Goal: Transaction & Acquisition: Purchase product/service

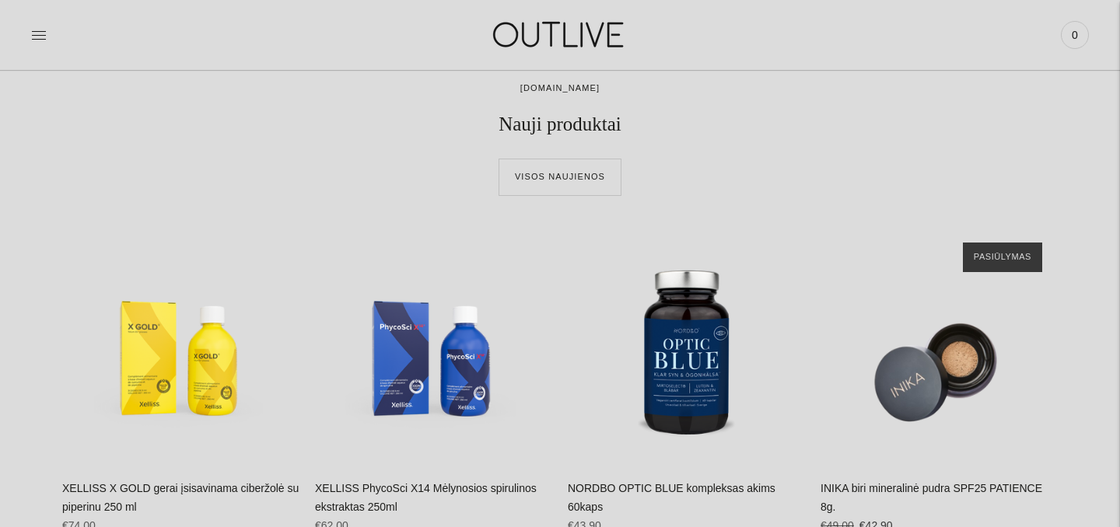
scroll to position [663, 0]
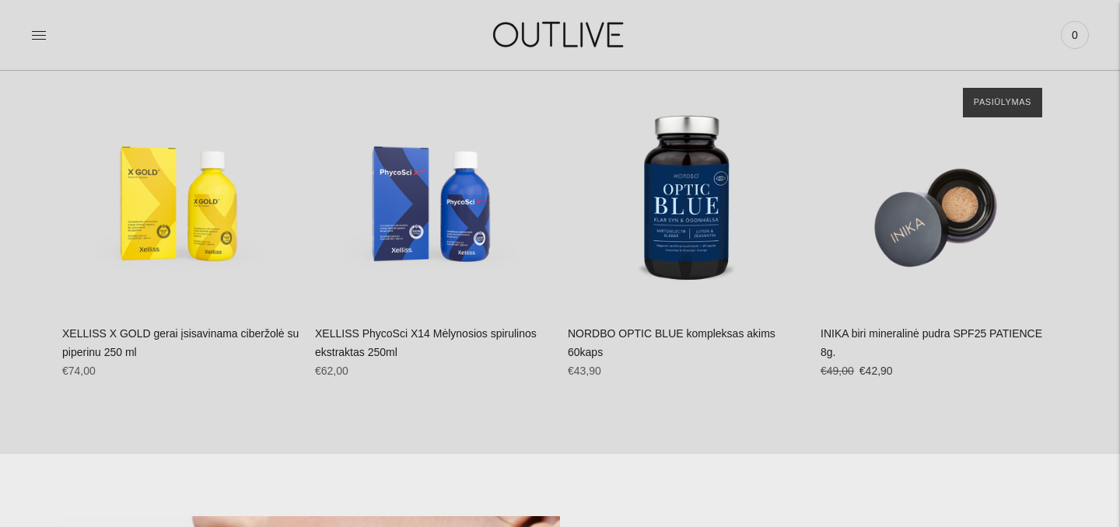
click at [426, 331] on link "XELLISS PhycoSci X14 Mėlynosios spirulinos ekstraktas 250ml" at bounding box center [426, 342] width 222 height 31
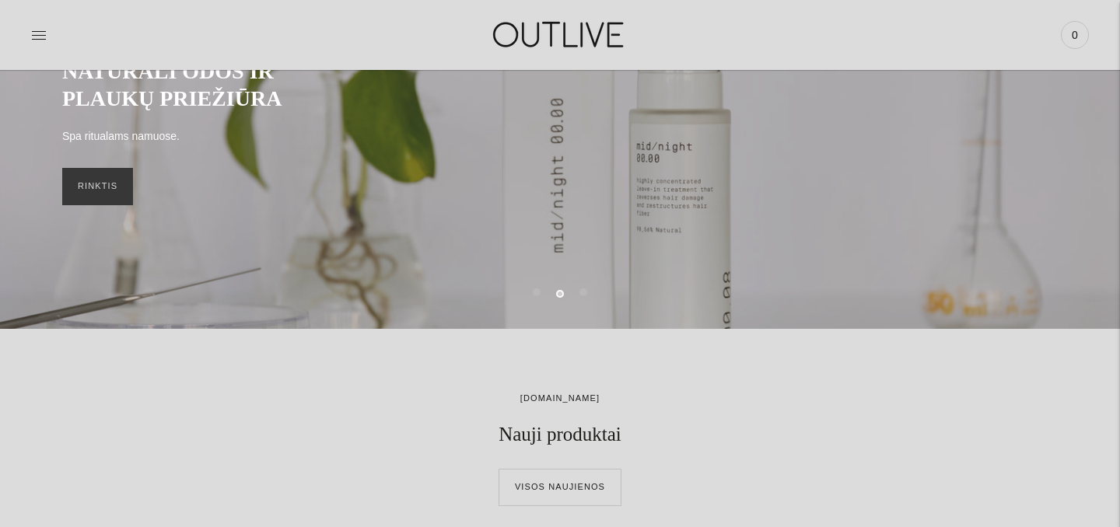
scroll to position [0, 0]
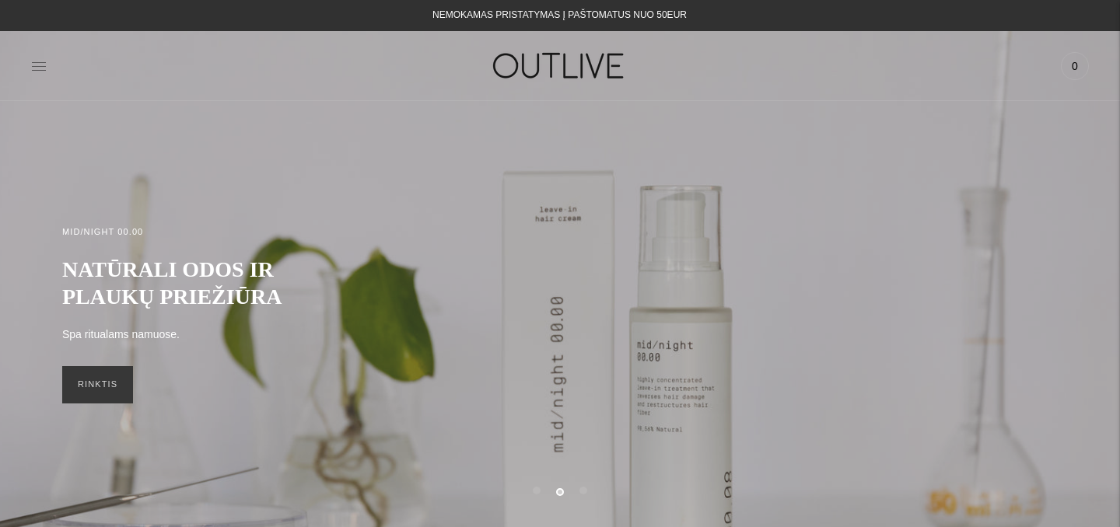
click at [37, 67] on icon at bounding box center [39, 66] width 16 height 16
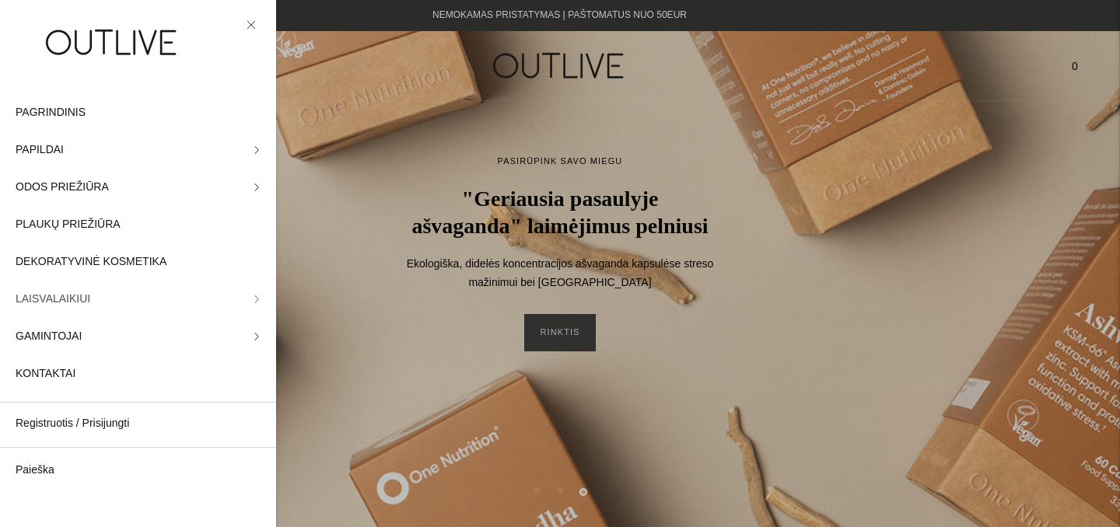
click at [33, 296] on span "LAISVALAIKIUI" at bounding box center [53, 299] width 75 height 19
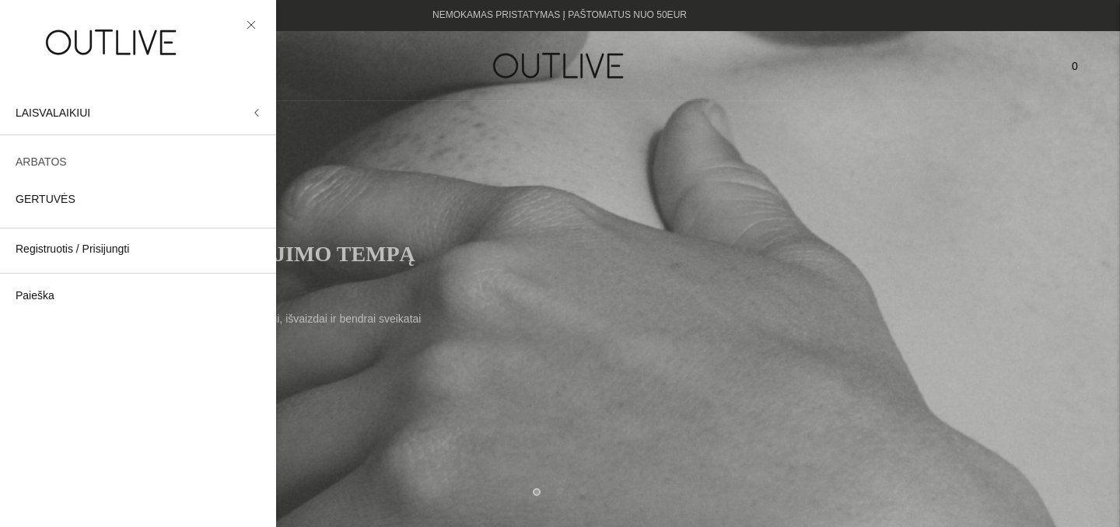
click at [45, 161] on span "ARBATOS" at bounding box center [41, 162] width 51 height 19
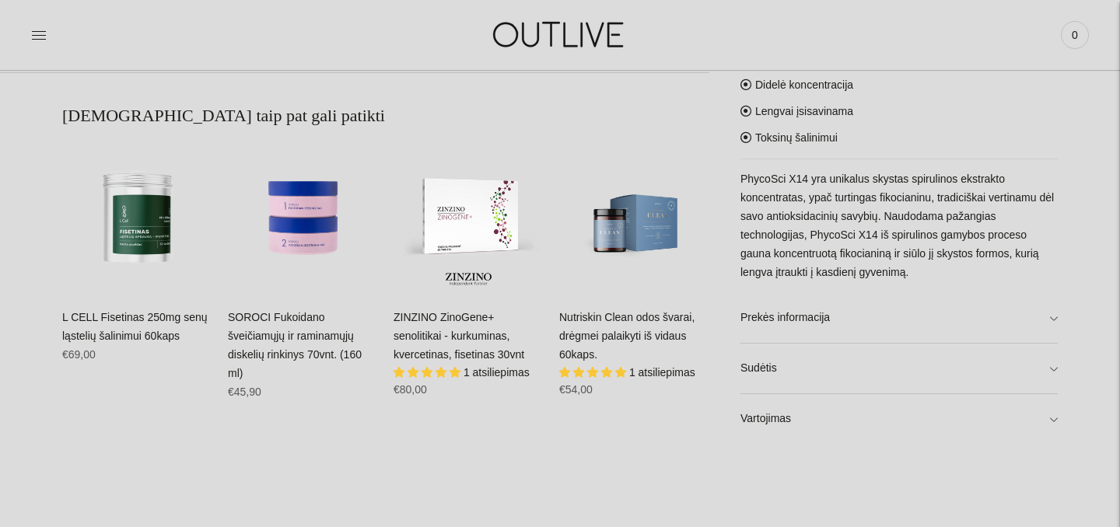
scroll to position [1010, 0]
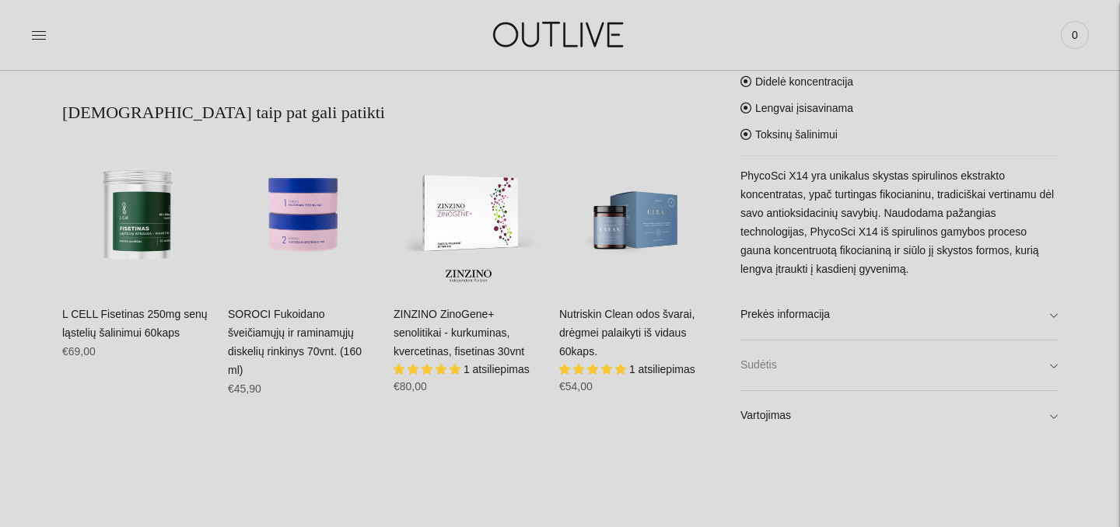
click at [1048, 369] on link "Sudėtis" at bounding box center [898, 366] width 317 height 50
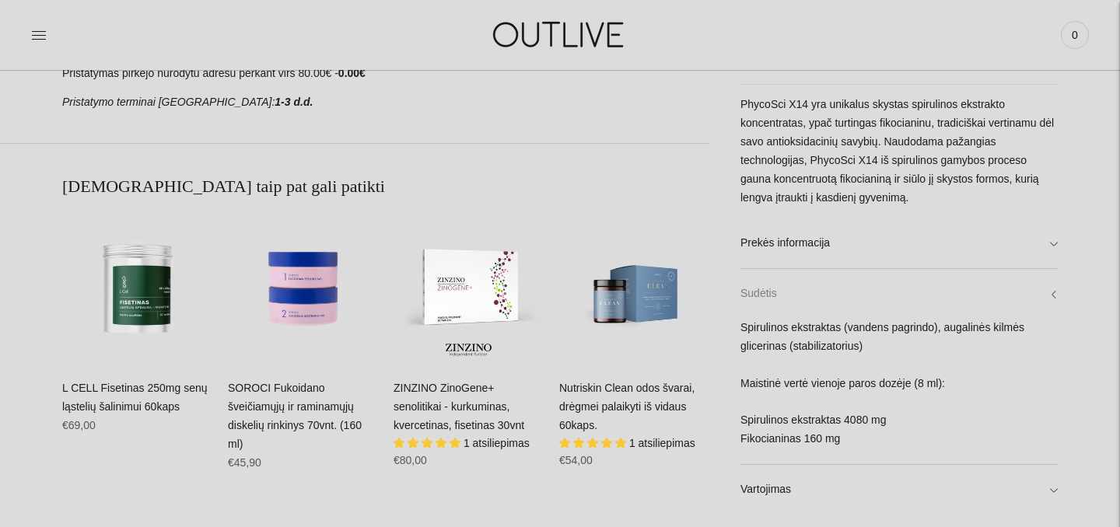
scroll to position [934, 0]
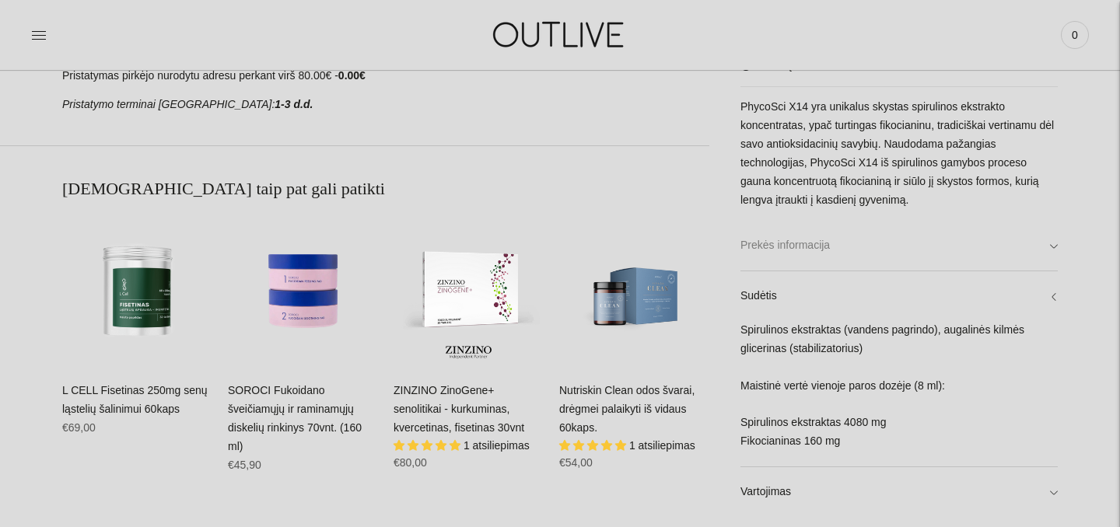
click at [1048, 251] on link "Prekės informacija" at bounding box center [898, 245] width 317 height 50
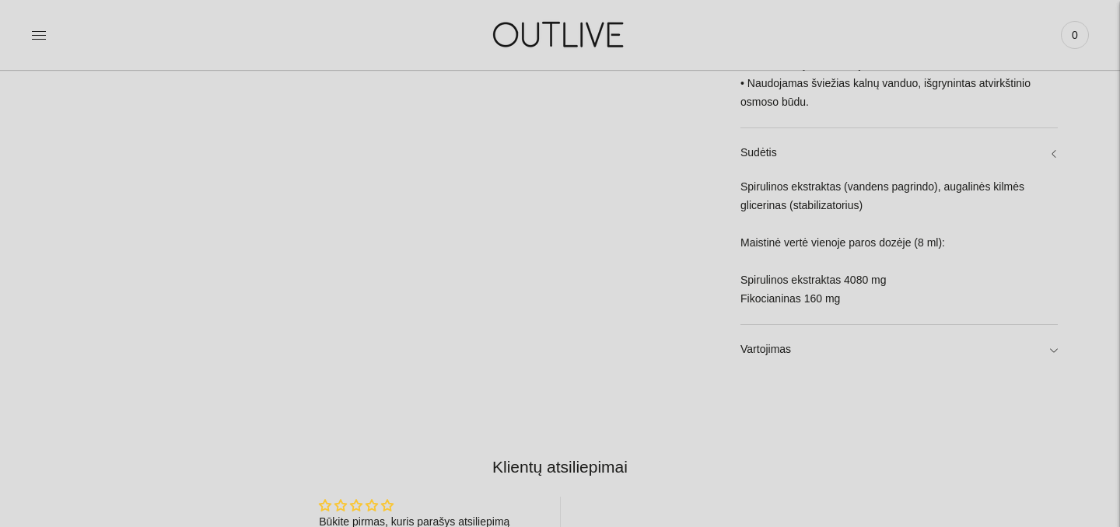
scroll to position [1666, 0]
click at [1057, 347] on link "Vartojimas" at bounding box center [898, 348] width 317 height 50
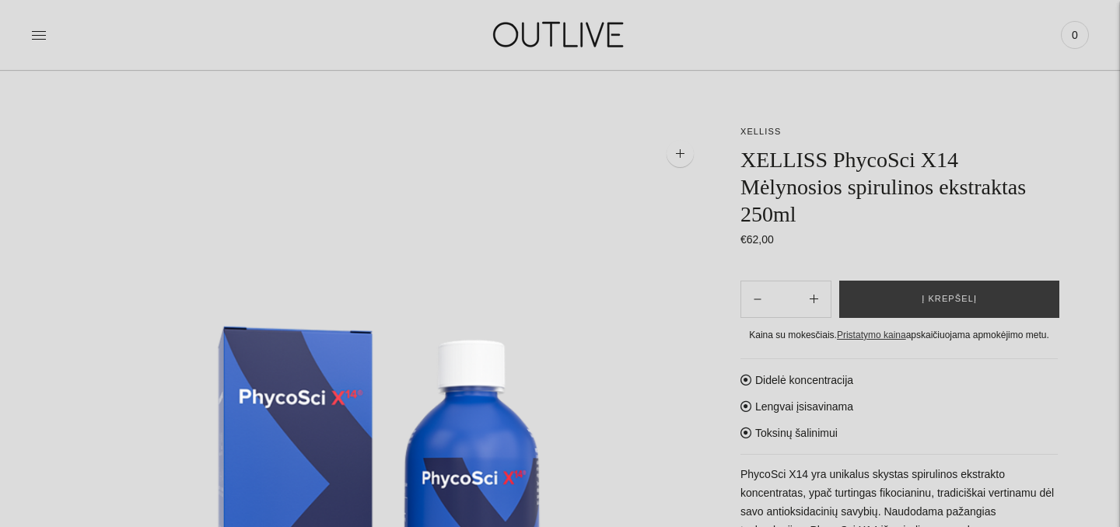
scroll to position [9, 0]
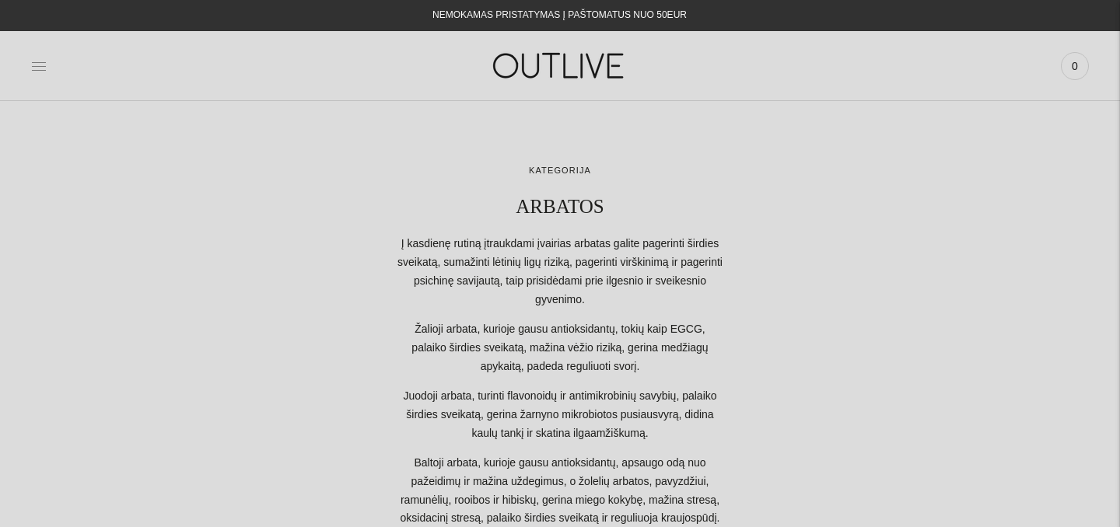
click at [40, 67] on icon at bounding box center [39, 66] width 16 height 16
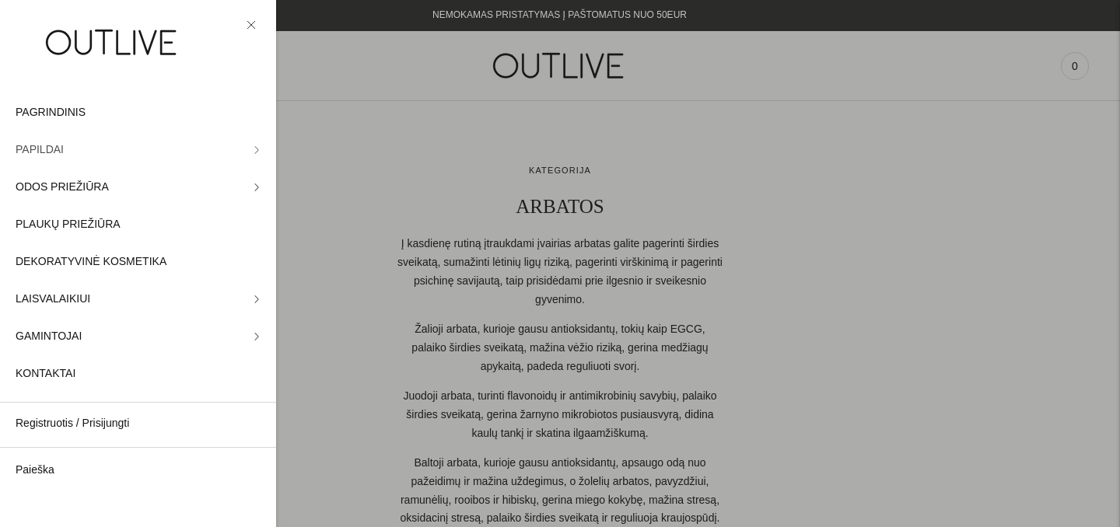
click at [253, 148] on icon at bounding box center [257, 150] width 8 height 8
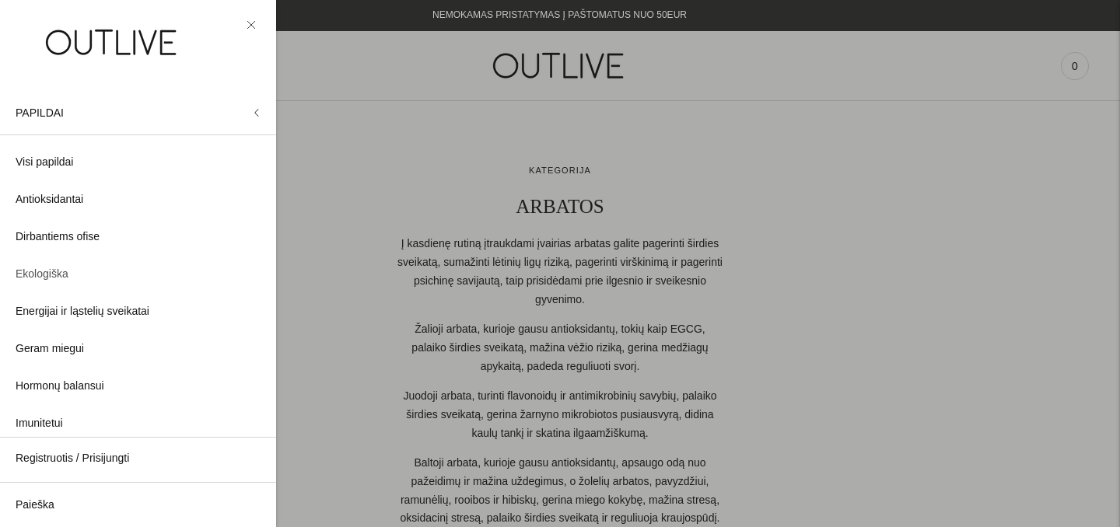
click at [35, 275] on span "Ekologiška" at bounding box center [42, 274] width 53 height 19
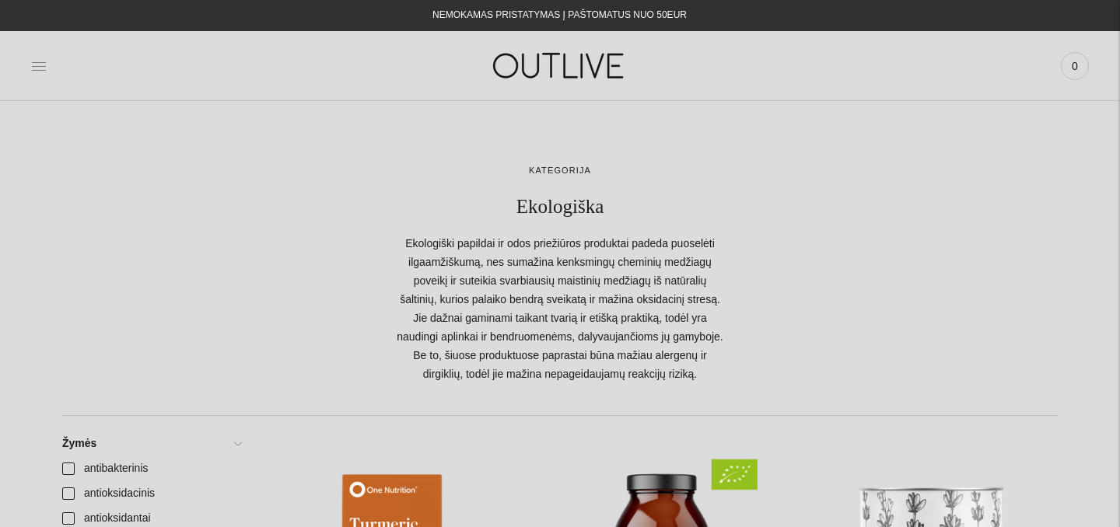
click at [44, 67] on icon at bounding box center [39, 66] width 16 height 16
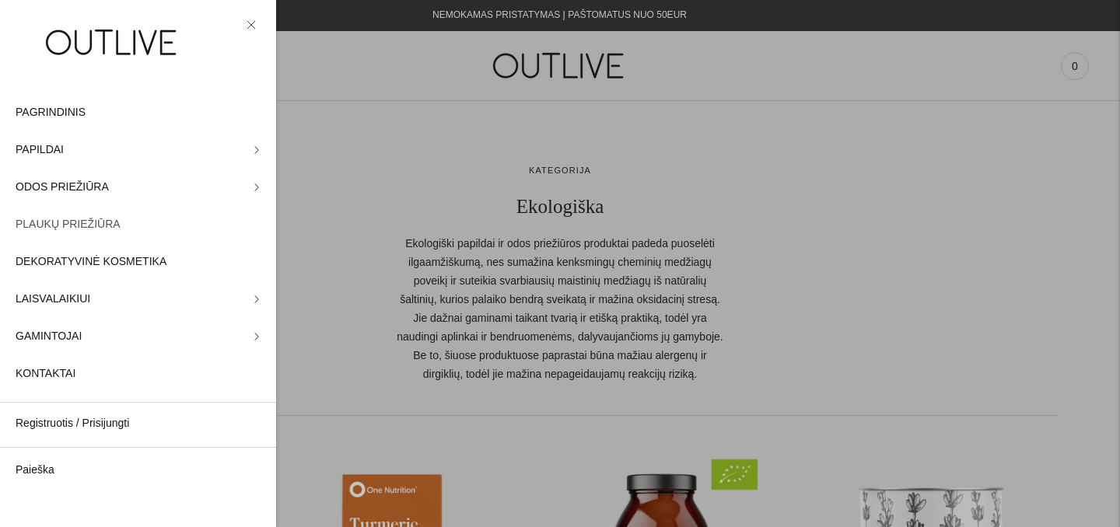
click at [78, 226] on span "PLAUKŲ PRIEŽIŪRA" at bounding box center [68, 224] width 105 height 19
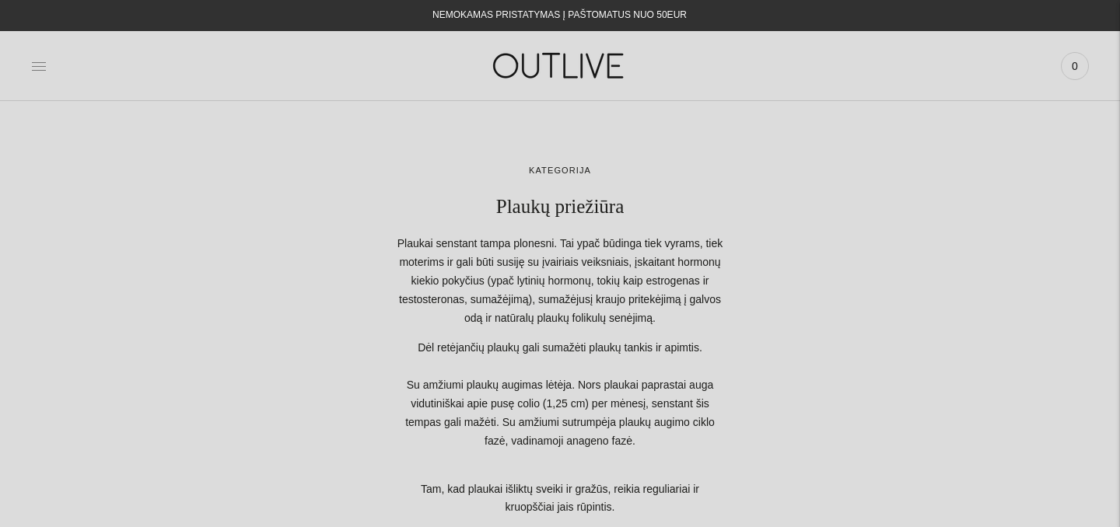
click at [40, 65] on icon at bounding box center [39, 66] width 14 height 8
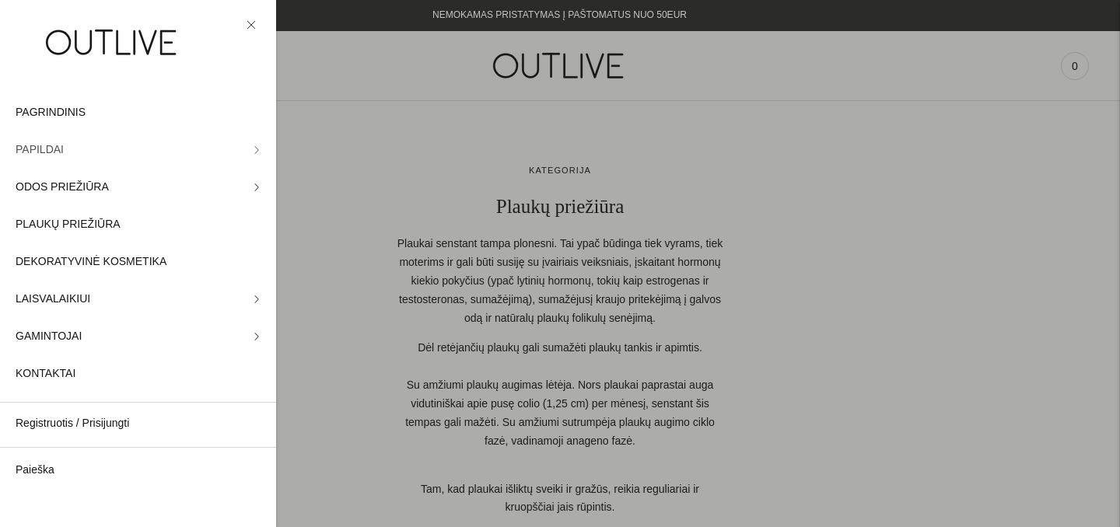
click at [256, 148] on icon at bounding box center [256, 149] width 3 height 7
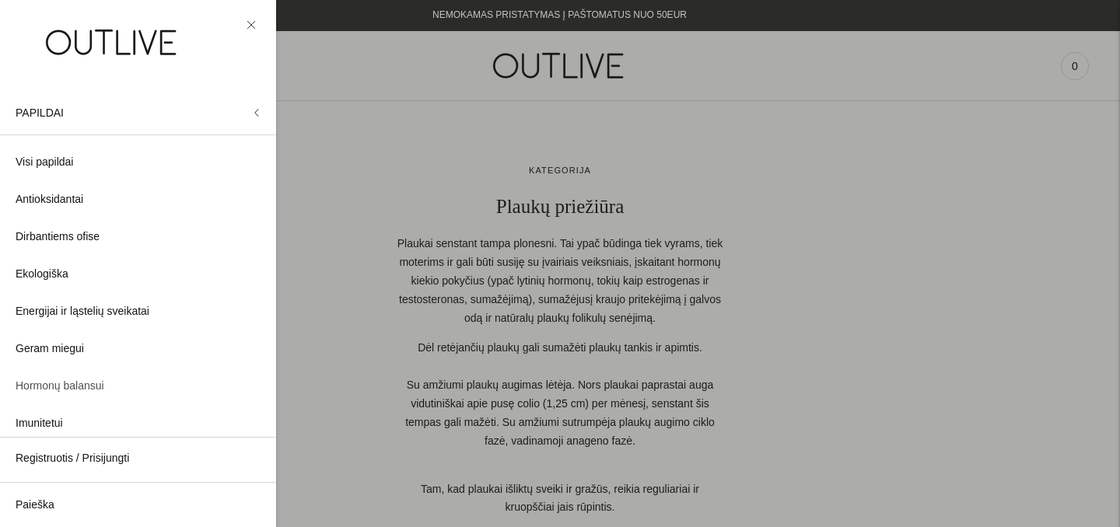
click at [79, 380] on span "Hormonų balansui" at bounding box center [60, 386] width 89 height 19
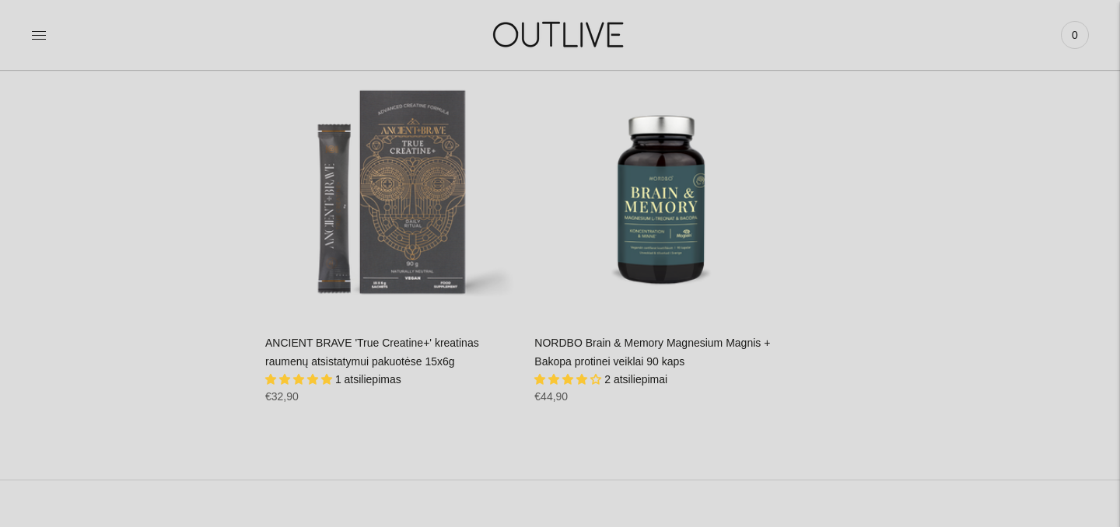
scroll to position [5038, 0]
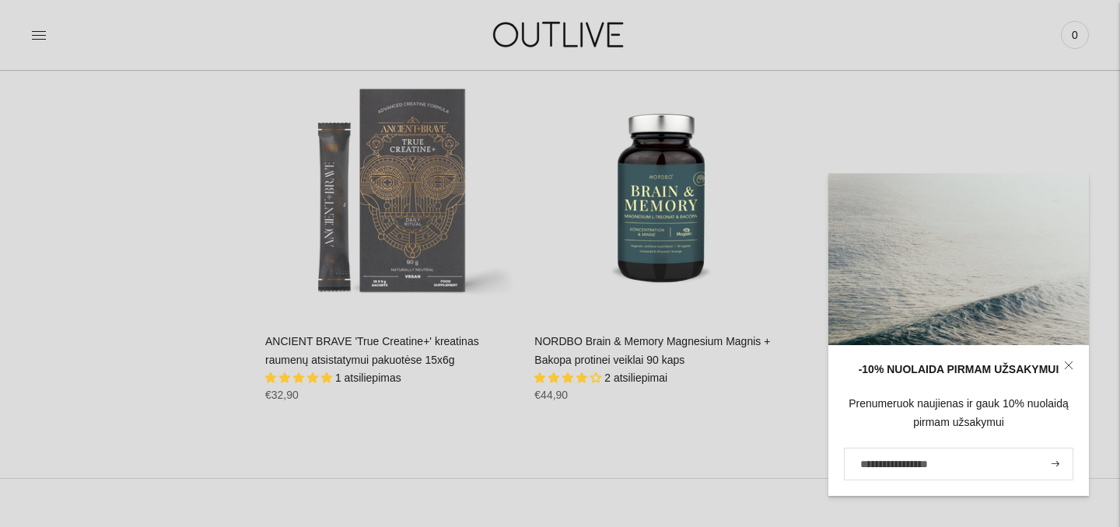
click at [1072, 364] on icon at bounding box center [1068, 365] width 9 height 9
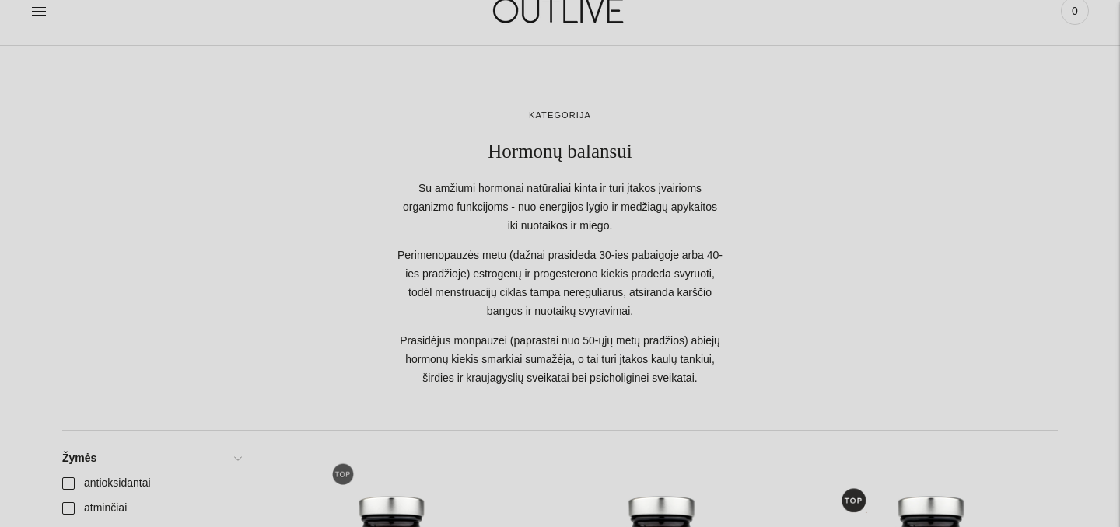
scroll to position [0, 0]
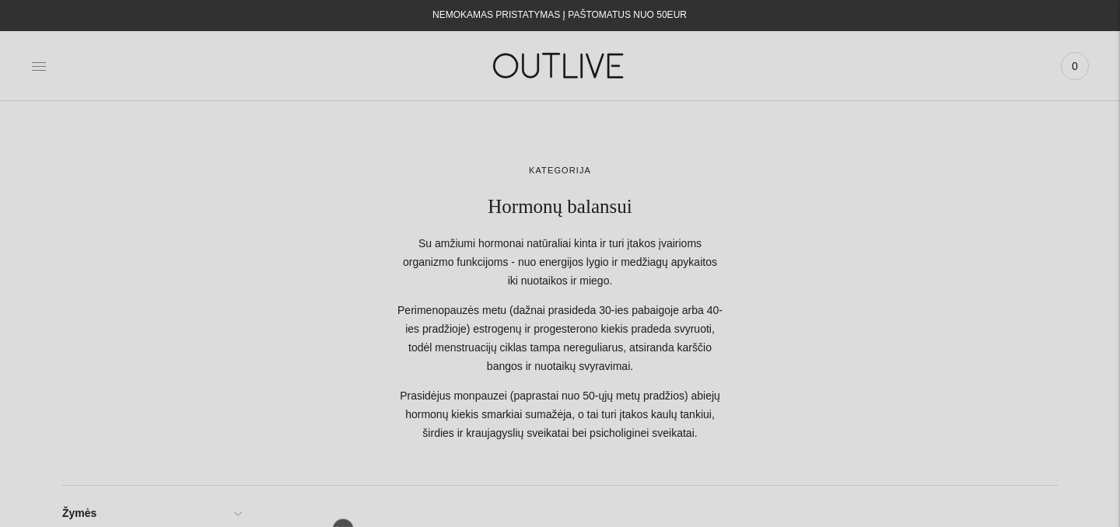
click at [33, 65] on icon at bounding box center [39, 66] width 16 height 16
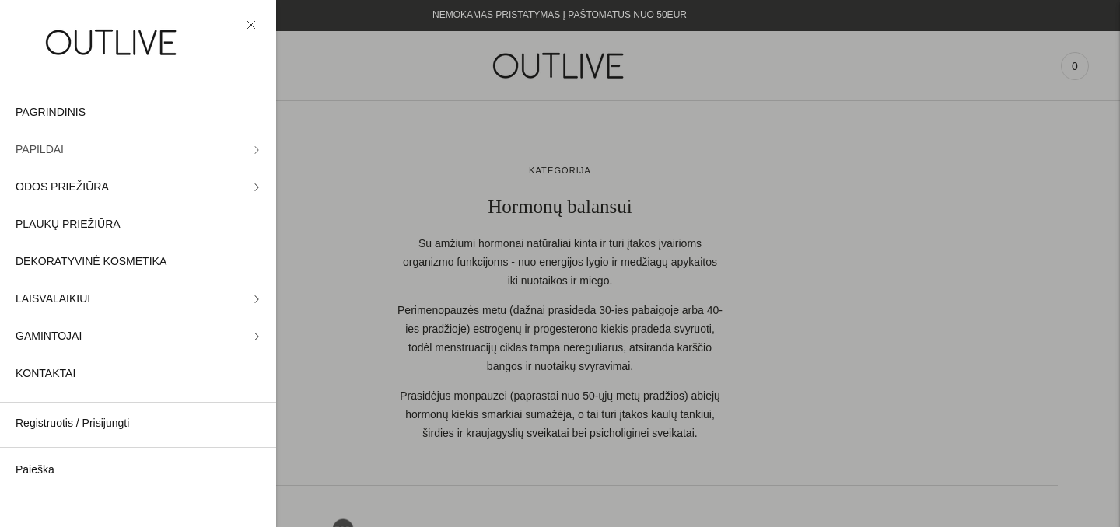
click at [254, 152] on icon at bounding box center [257, 150] width 8 height 8
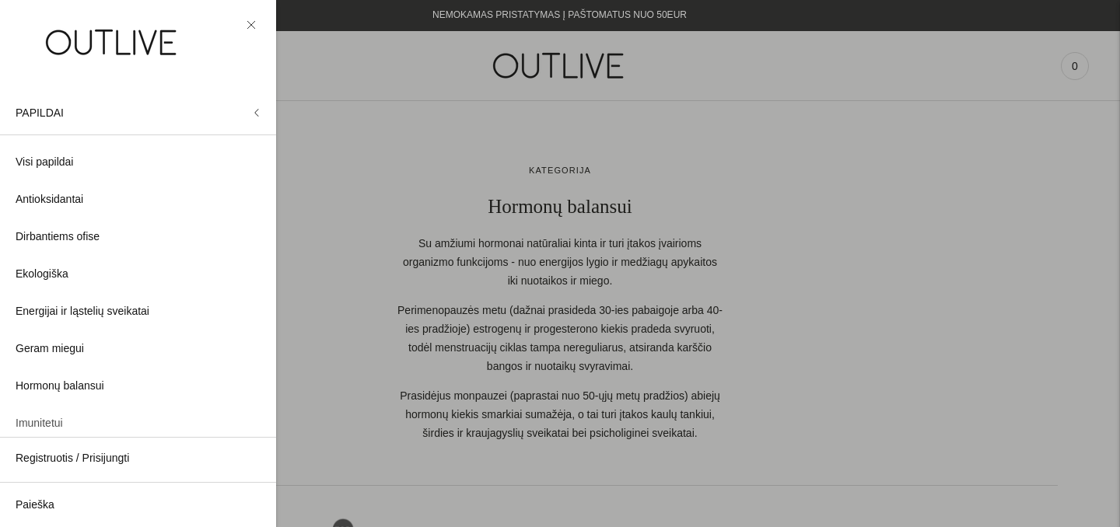
click at [48, 425] on span "Imunitetui" at bounding box center [39, 423] width 47 height 19
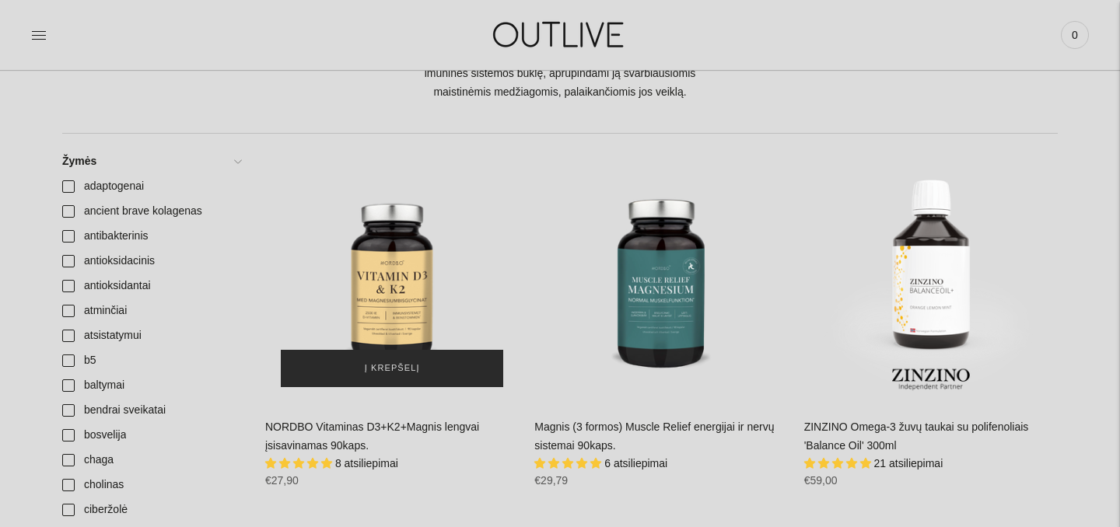
click at [394, 366] on span "Į krepšelį" at bounding box center [392, 369] width 55 height 16
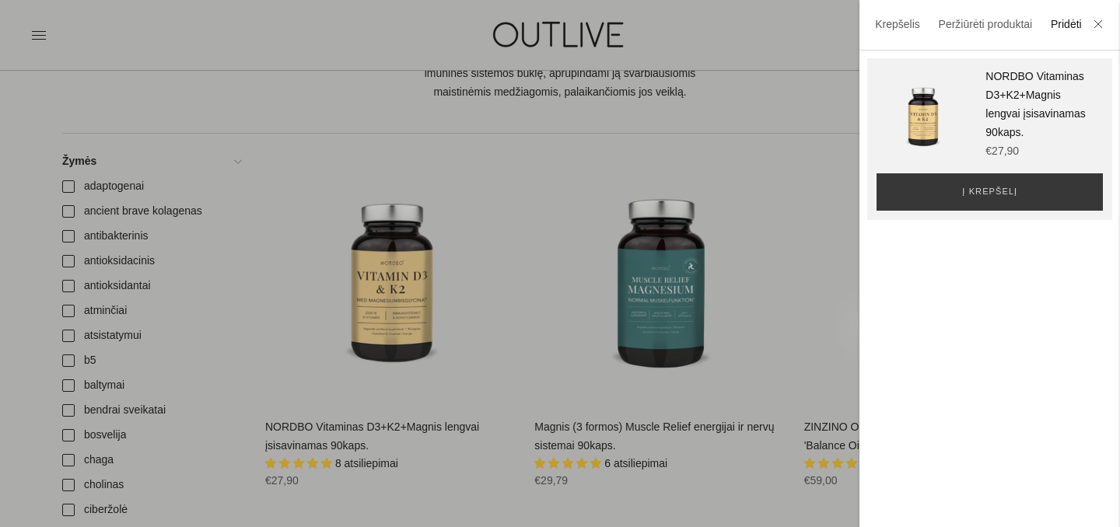
click at [815, 196] on div at bounding box center [560, 263] width 1120 height 527
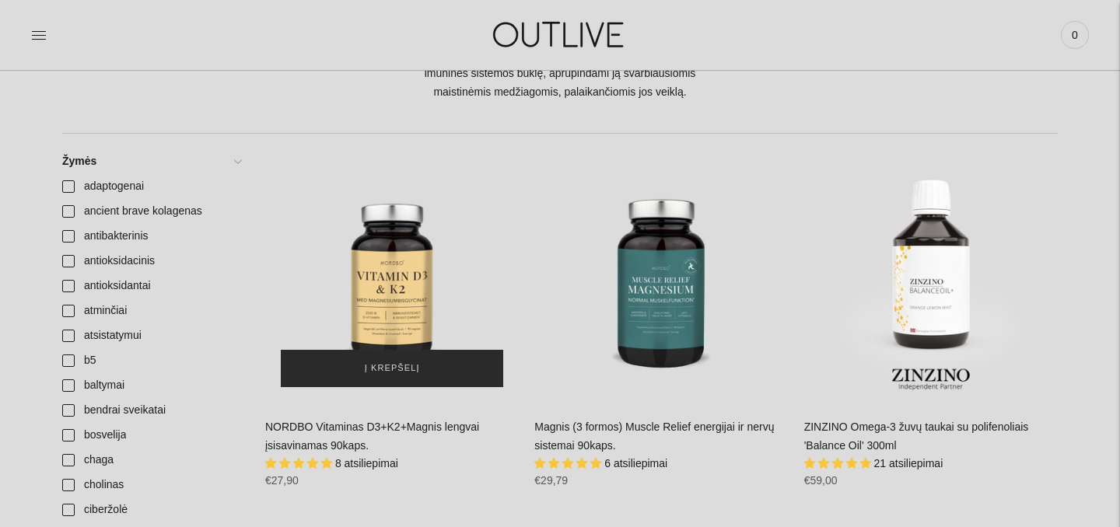
click at [411, 365] on span "Į krepšelį" at bounding box center [392, 369] width 55 height 16
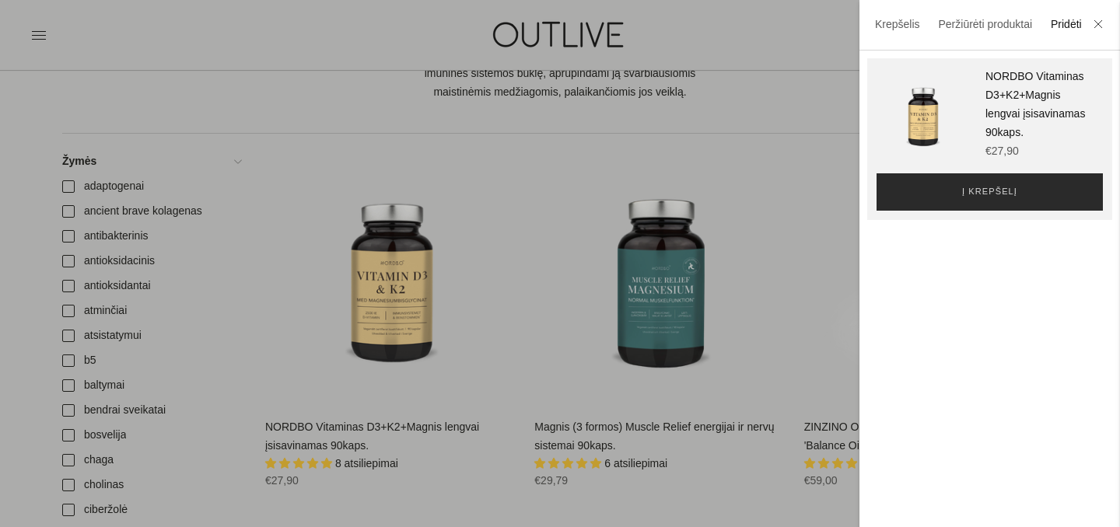
click at [1033, 196] on button "Į krepšelį" at bounding box center [989, 191] width 226 height 37
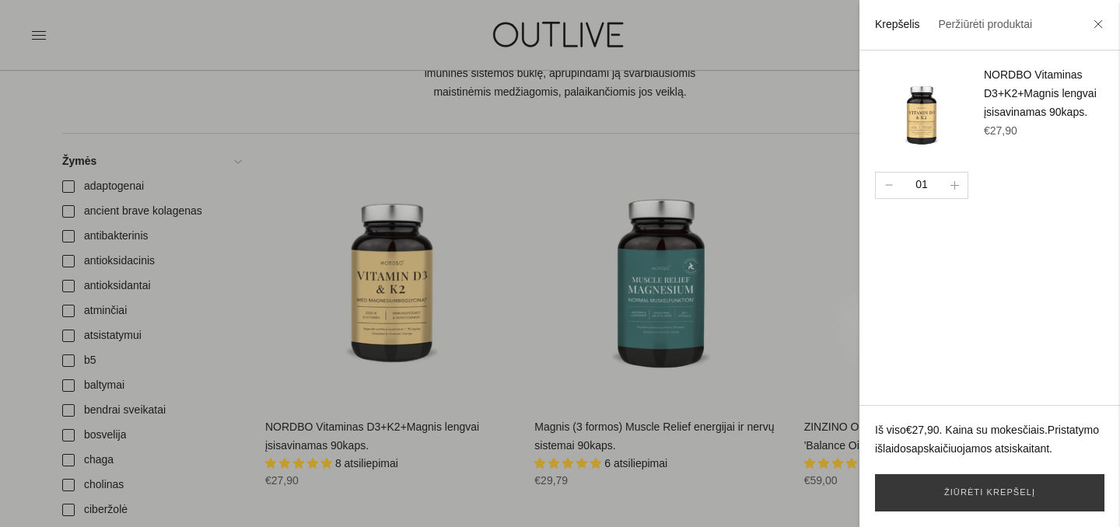
click at [701, 187] on div at bounding box center [560, 263] width 1120 height 527
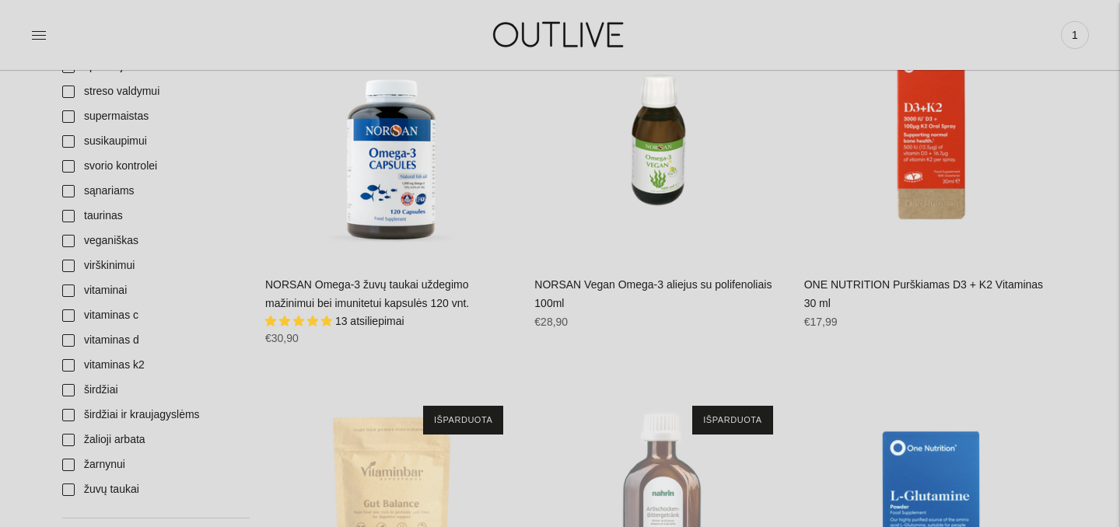
scroll to position [2232, 0]
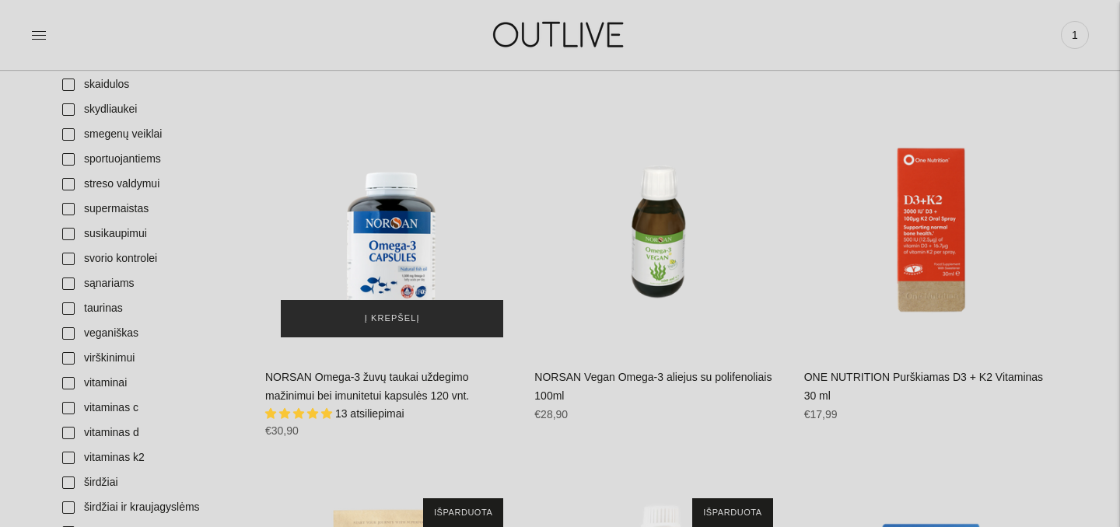
click at [383, 319] on span "Į krepšelį" at bounding box center [392, 319] width 55 height 16
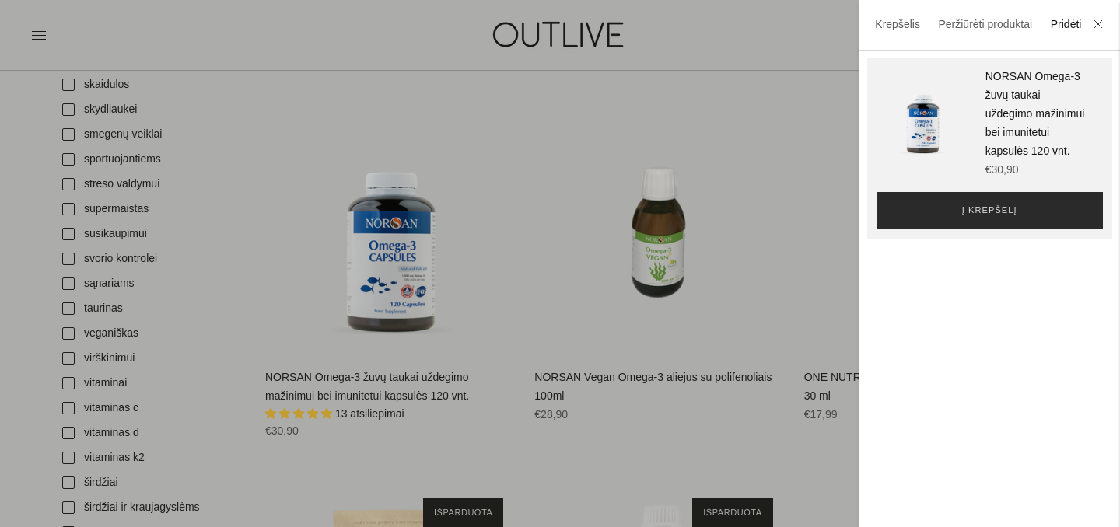
click at [999, 209] on span "Į krepšelį" at bounding box center [989, 211] width 55 height 16
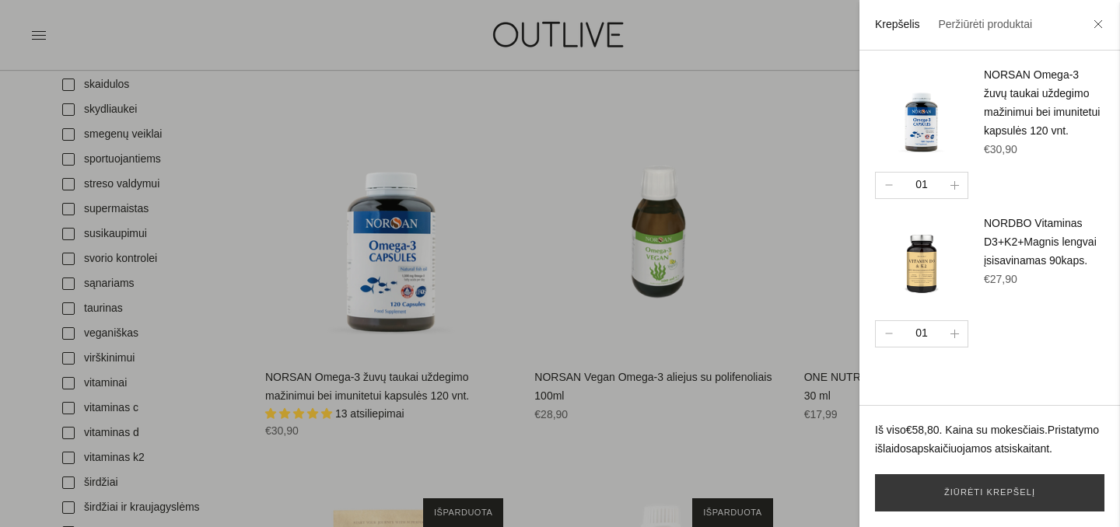
click at [775, 210] on div at bounding box center [560, 263] width 1120 height 527
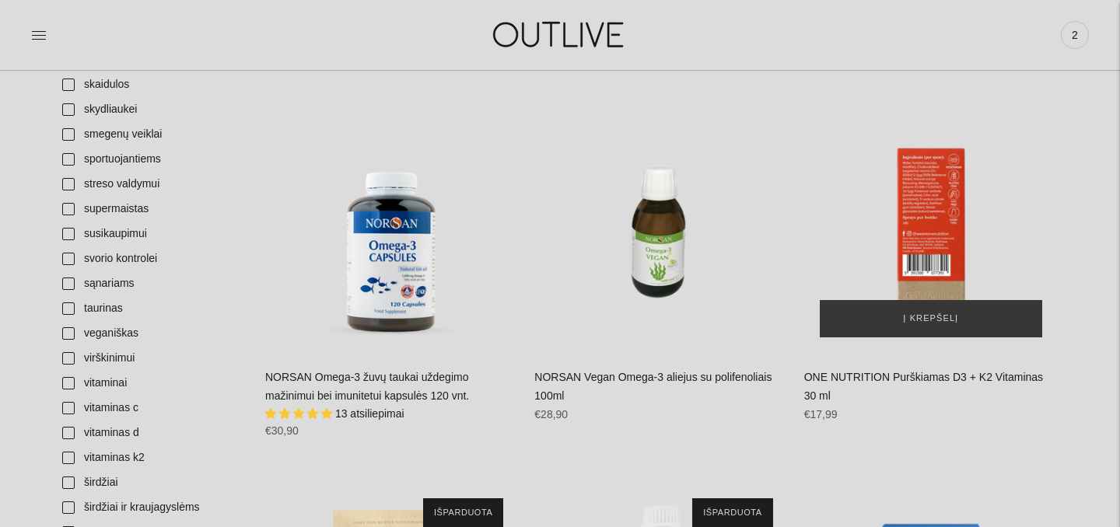
click at [946, 222] on div "ONE NUTRITION Purškiamas D3 + K2 Vitaminas 30 ml\a" at bounding box center [931, 227] width 254 height 254
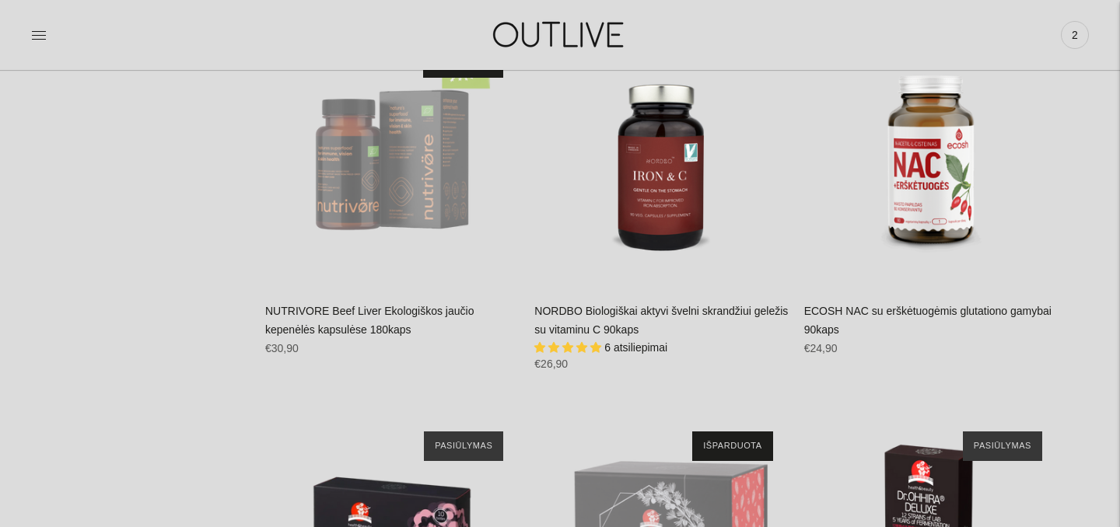
scroll to position [6128, 0]
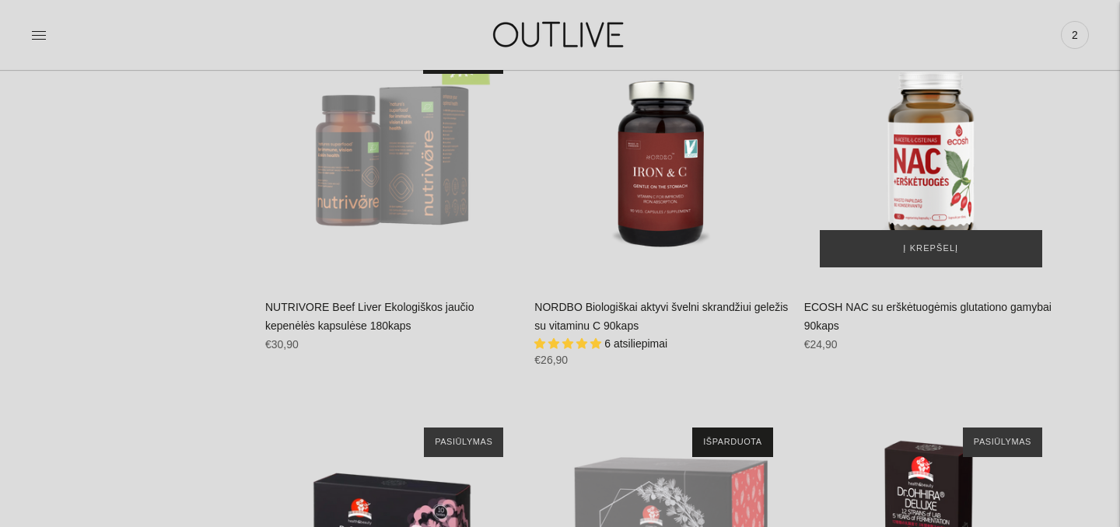
click at [905, 145] on img "ECOSH NAC su erškėtuogėmis glutationo gamybai 90kaps\a" at bounding box center [931, 157] width 254 height 254
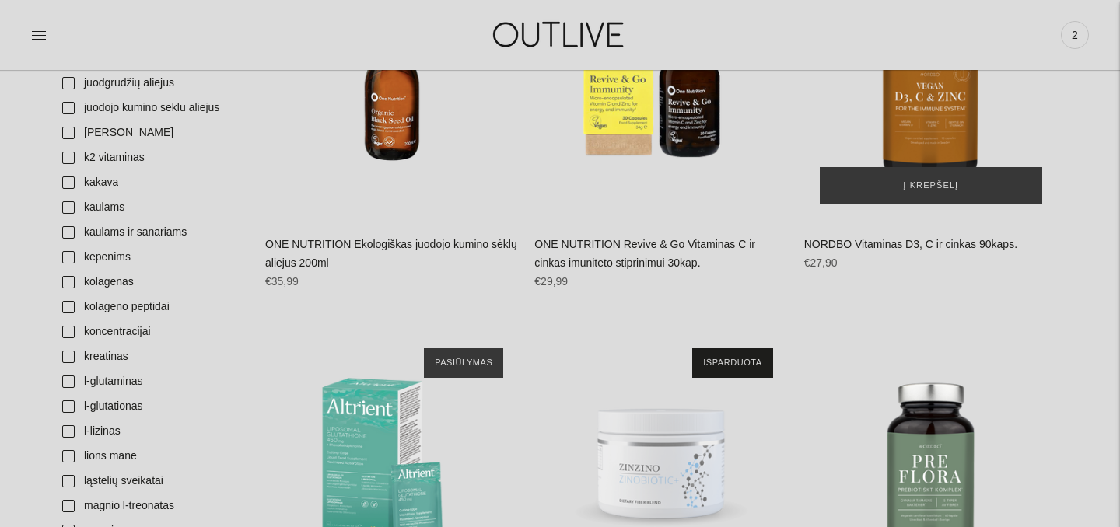
scroll to position [974, 0]
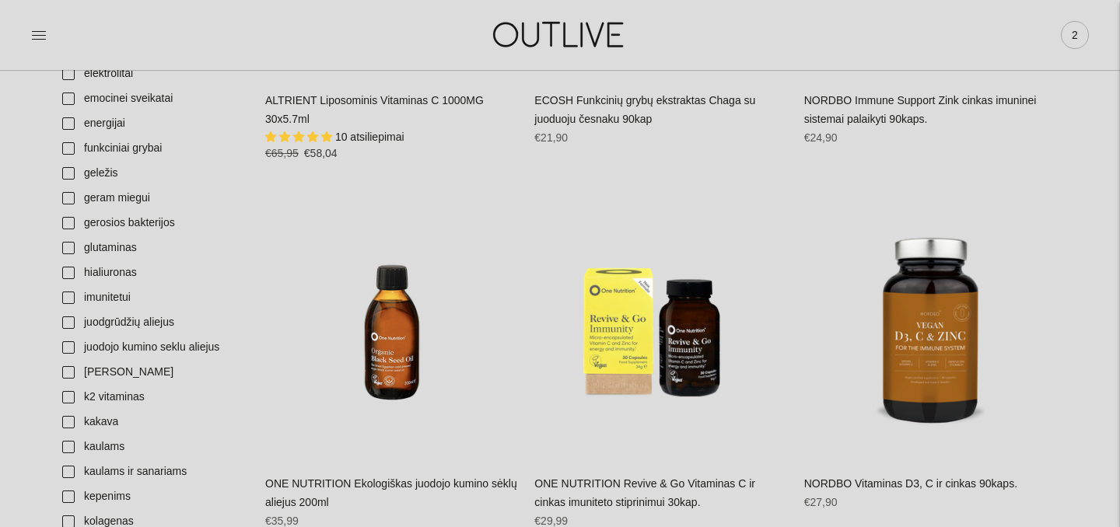
click at [1072, 35] on span "2" at bounding box center [1075, 35] width 22 height 22
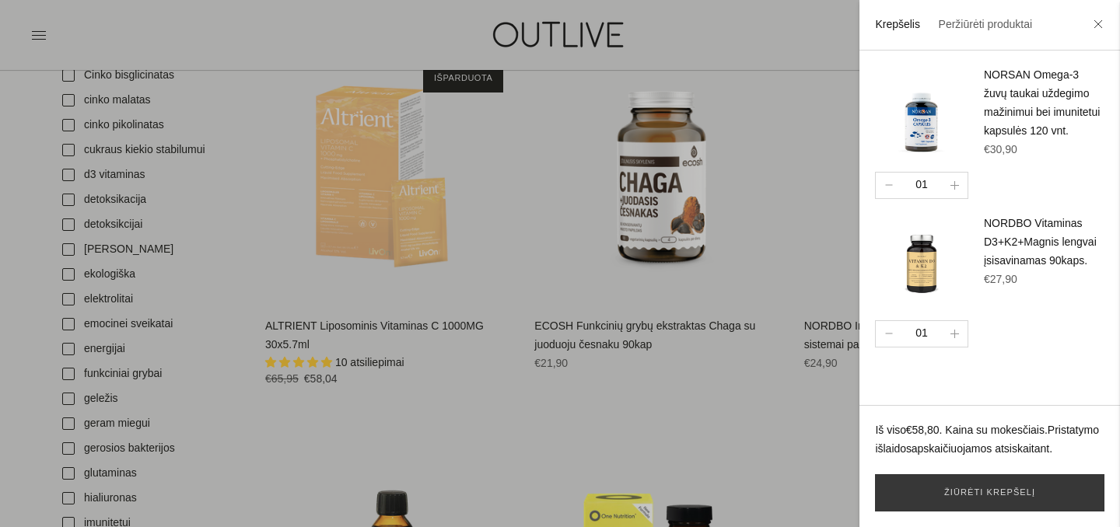
scroll to position [0, 0]
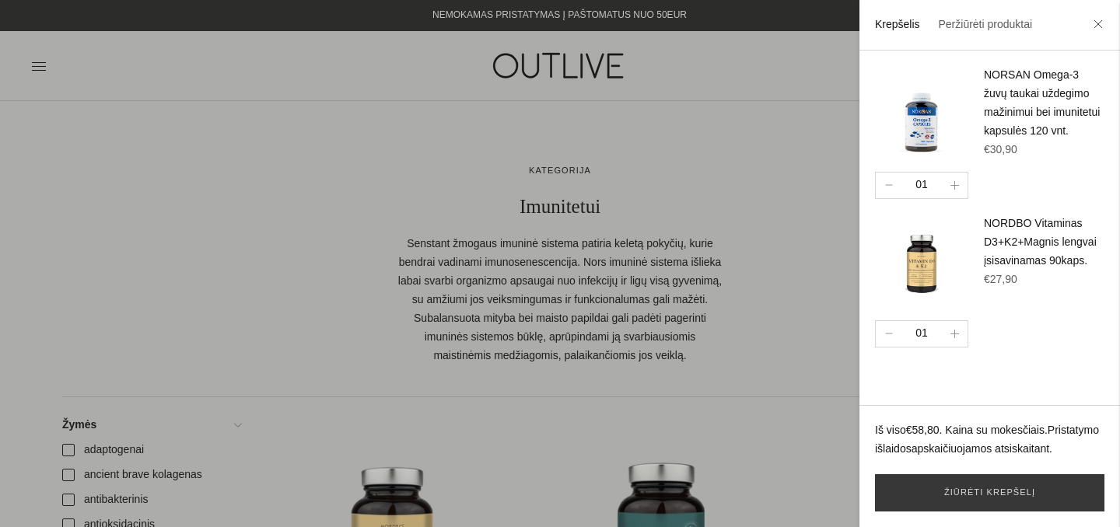
click at [38, 72] on div at bounding box center [560, 263] width 1120 height 527
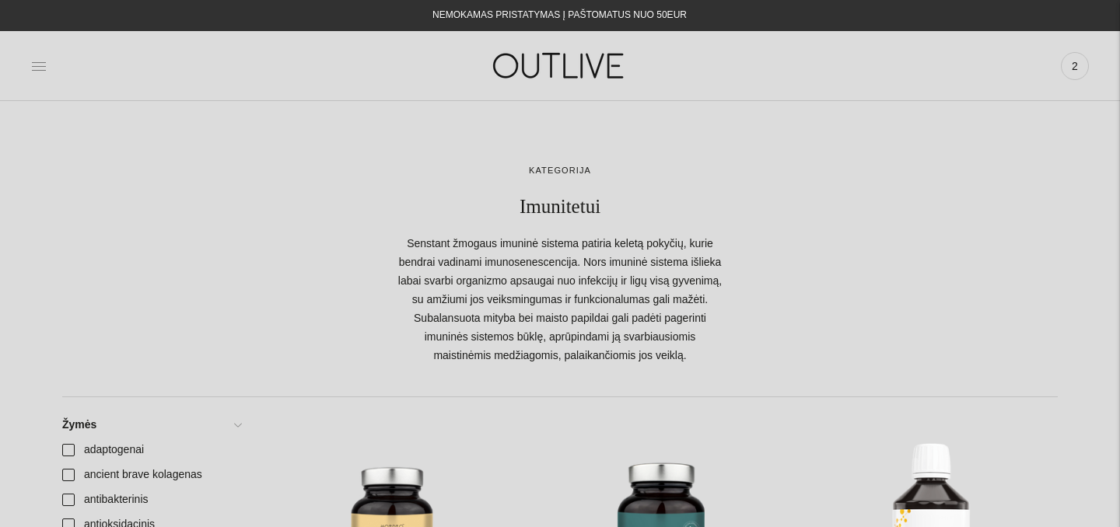
click at [39, 65] on icon at bounding box center [39, 66] width 16 height 16
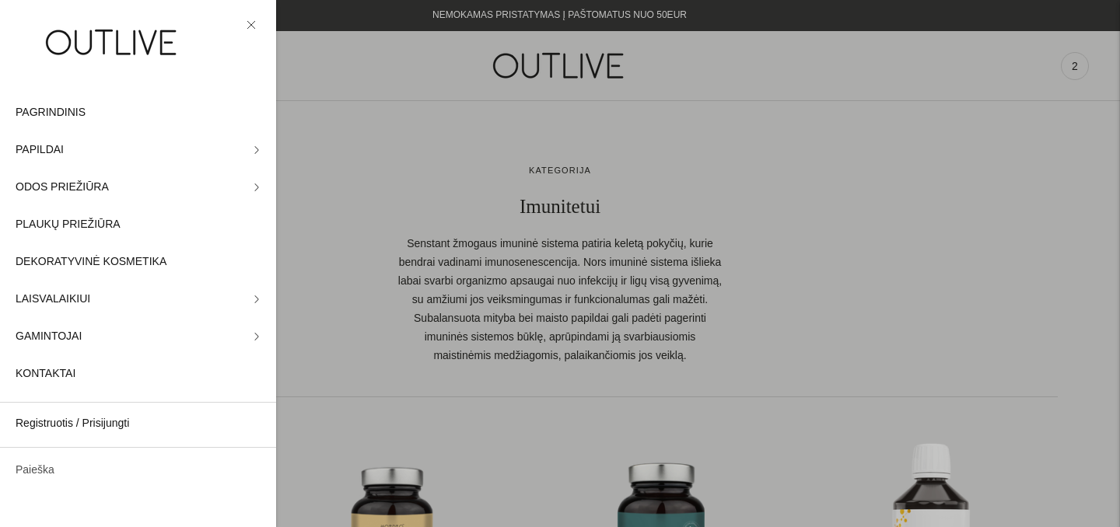
click at [44, 470] on link "Paieška" at bounding box center [138, 470] width 276 height 37
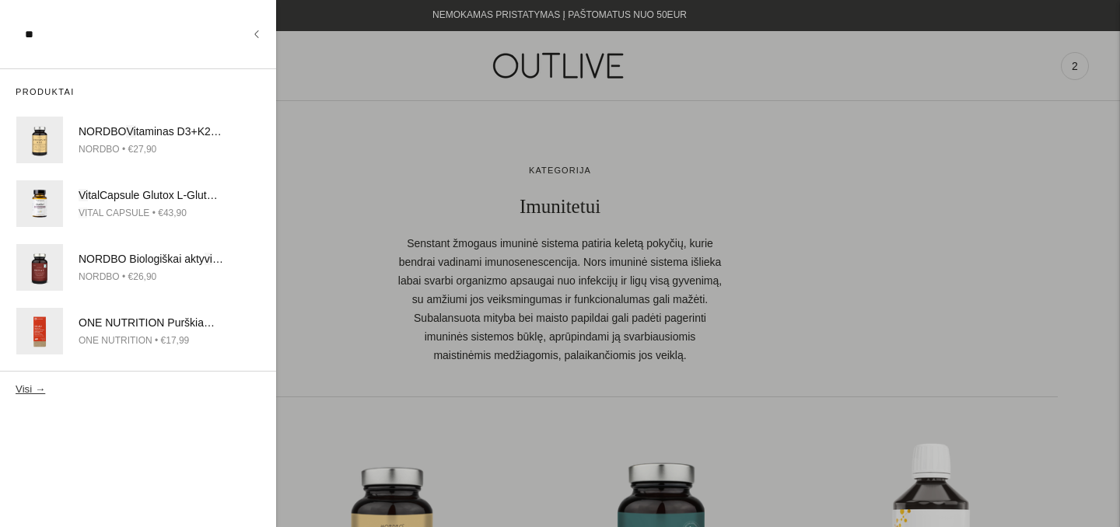
type input "*"
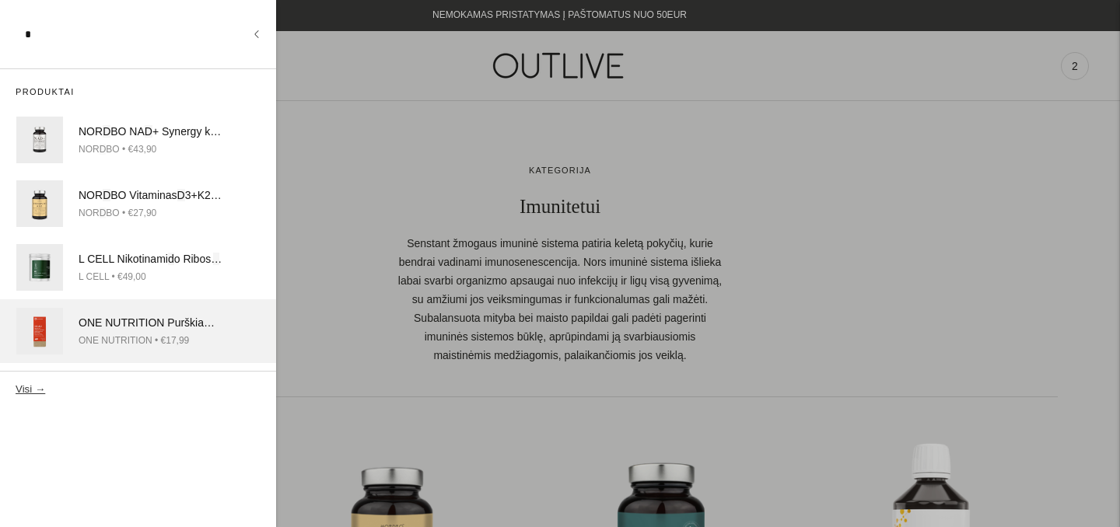
type input "*"
click at [100, 321] on div "ONE NUTRITION Purškiamas D 3 + K2 Vitaminas 30 ml" at bounding box center [151, 323] width 145 height 19
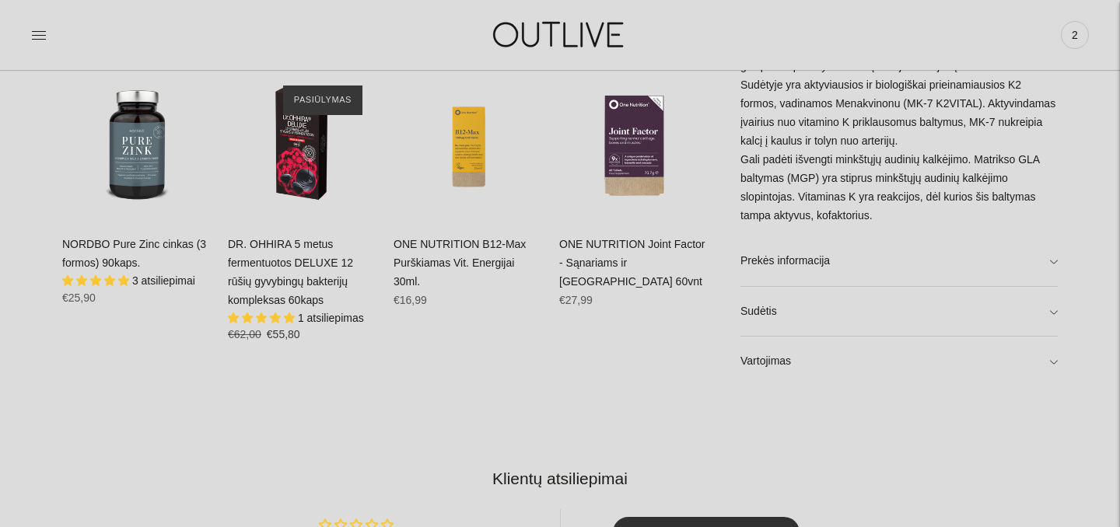
scroll to position [988, 0]
click at [1051, 317] on link "Sudėtis" at bounding box center [898, 310] width 317 height 50
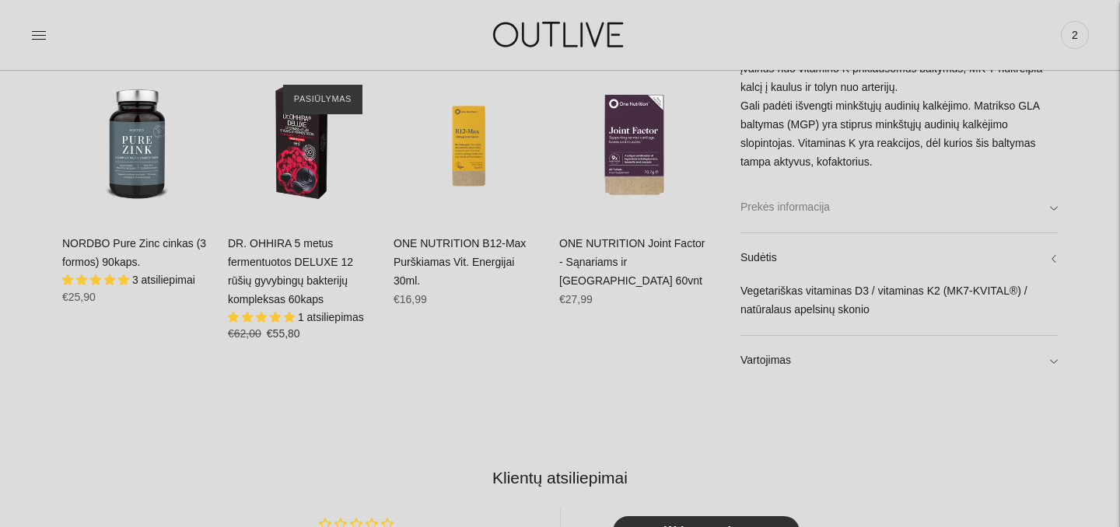
click at [1055, 212] on link "Prekės informacija" at bounding box center [898, 208] width 317 height 50
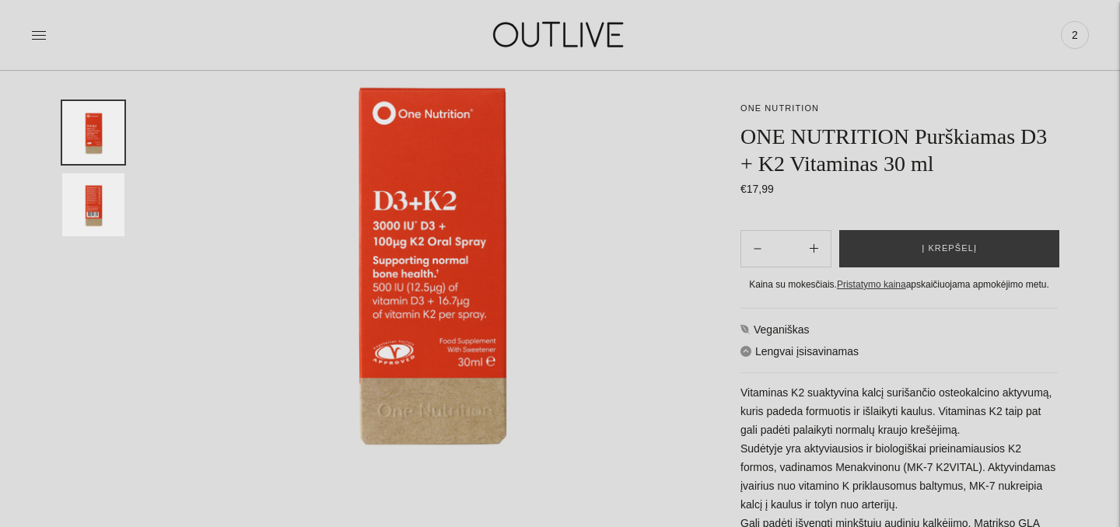
scroll to position [156, 0]
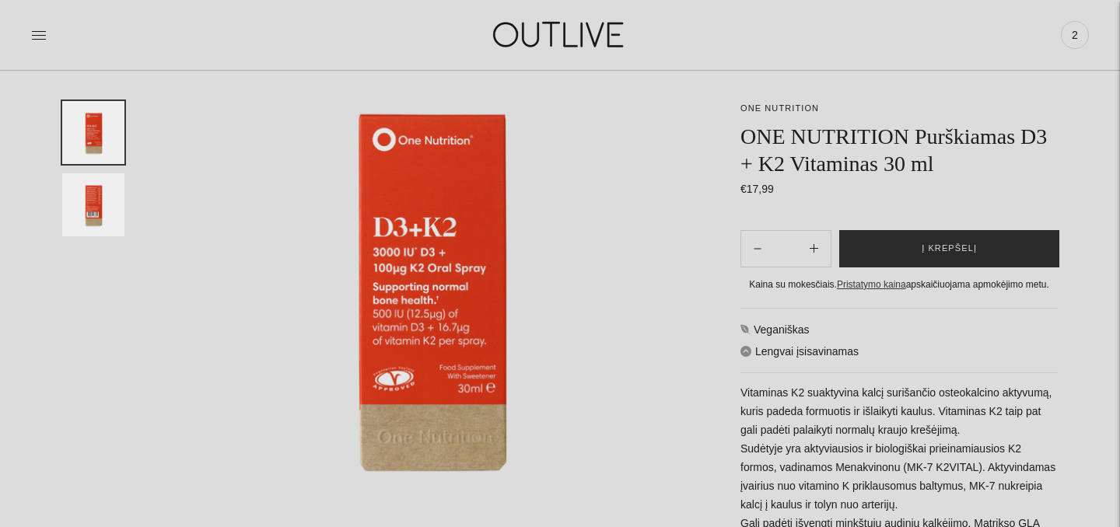
click at [933, 255] on span "Į krepšelį" at bounding box center [949, 249] width 55 height 16
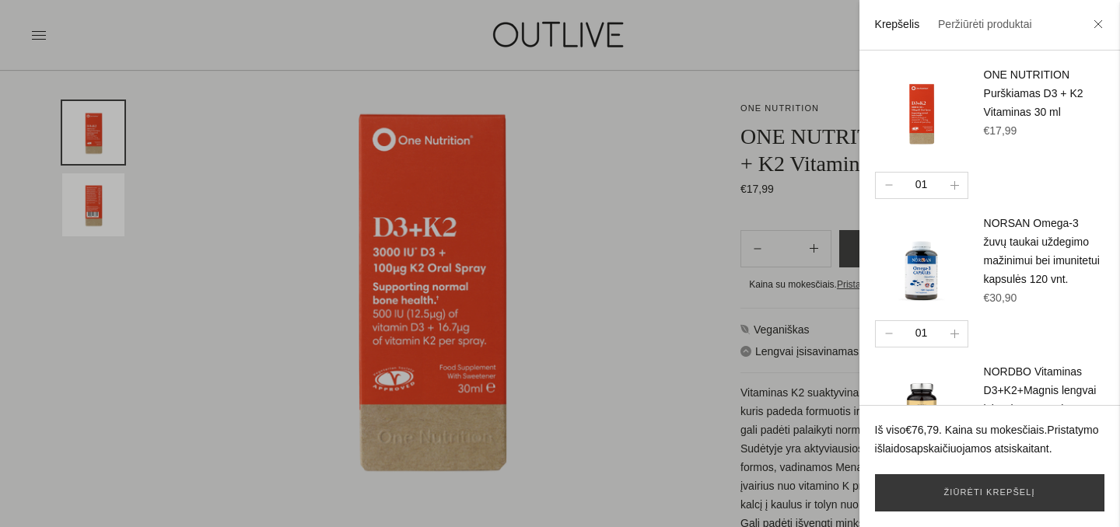
click at [747, 153] on div at bounding box center [560, 263] width 1120 height 527
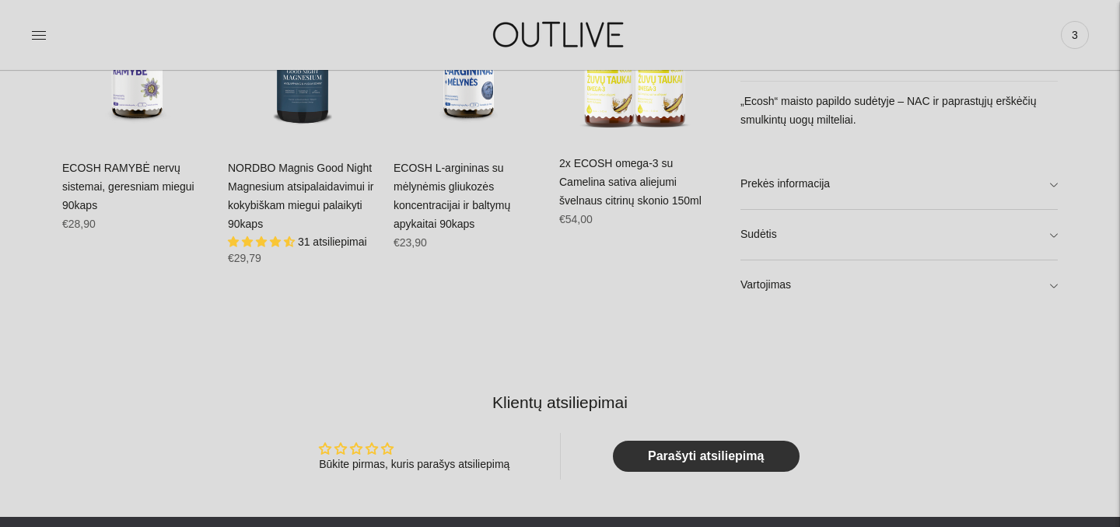
scroll to position [1158, 0]
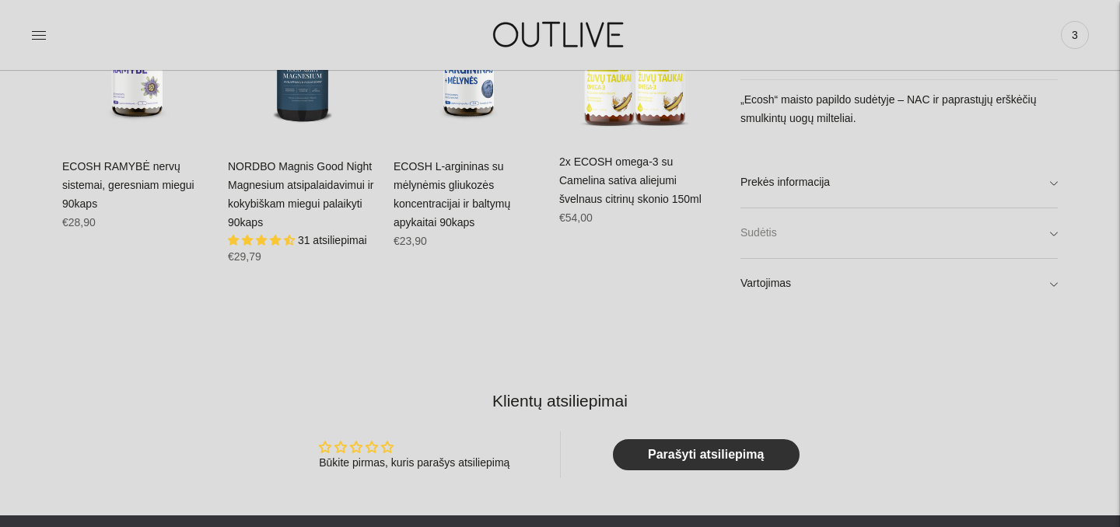
click at [1054, 235] on link "Sudėtis" at bounding box center [898, 233] width 317 height 50
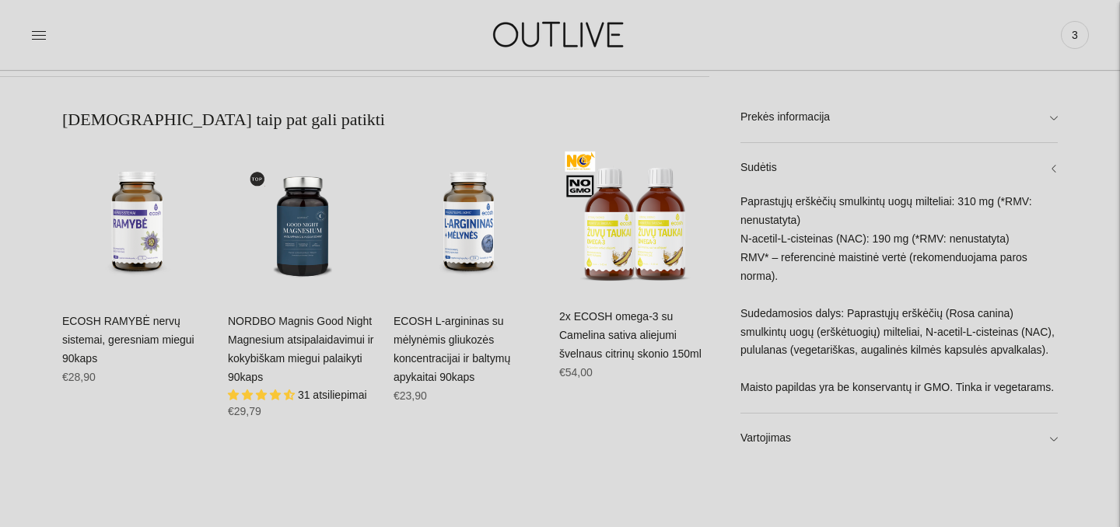
scroll to position [1002, 0]
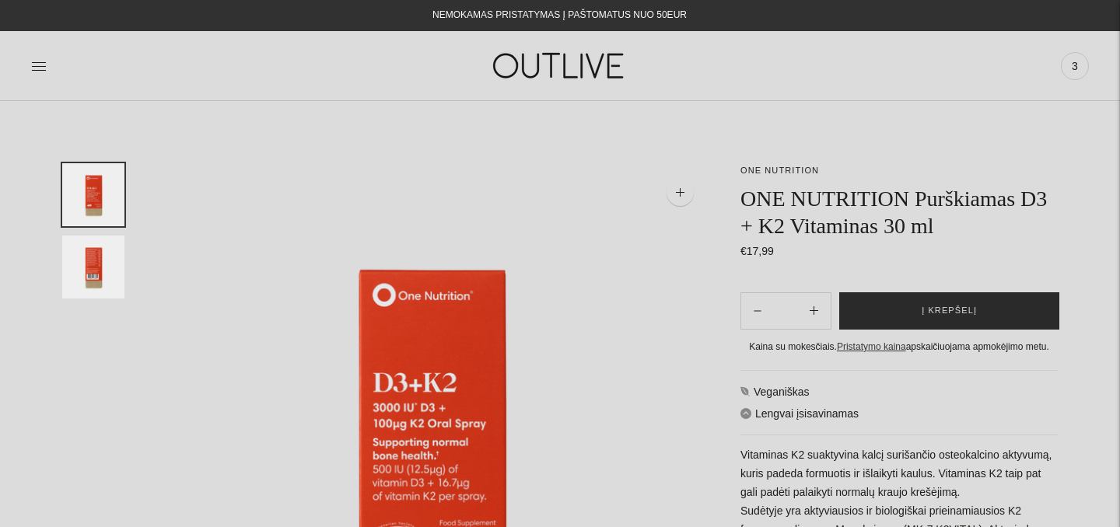
click at [930, 304] on span "Į krepšelį" at bounding box center [949, 311] width 55 height 16
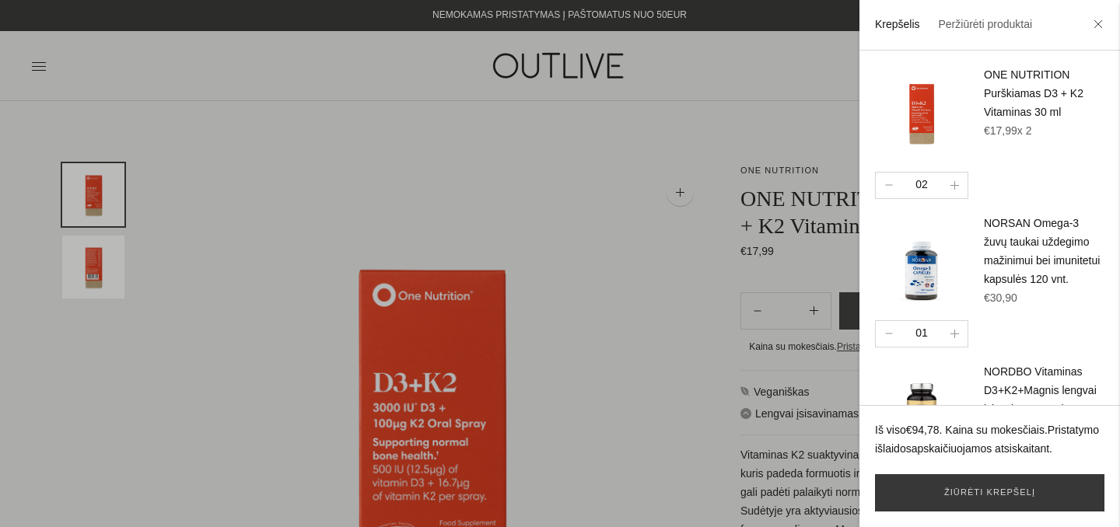
scroll to position [125, 0]
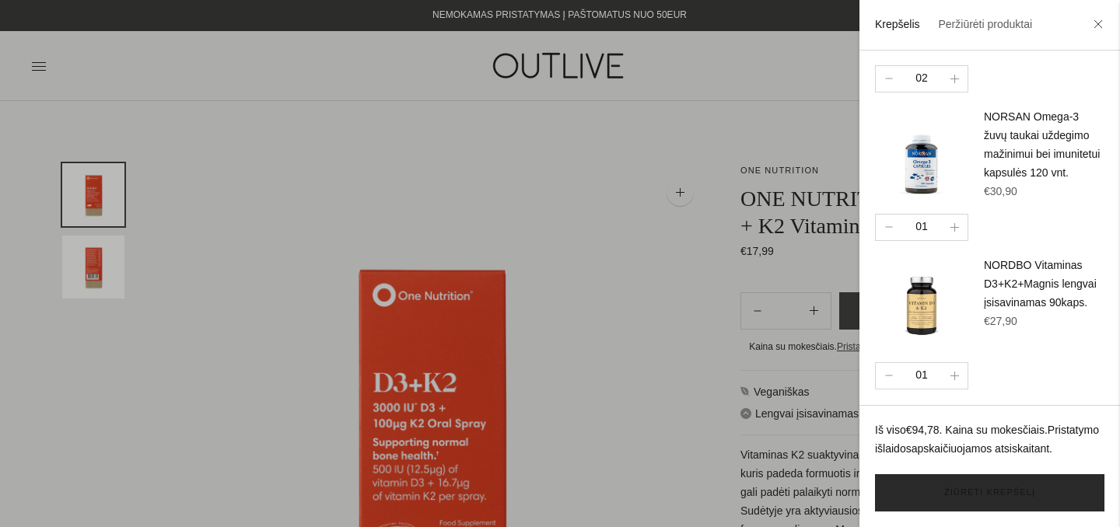
click at [981, 489] on link "Žiūrėti krepšelį" at bounding box center [989, 492] width 229 height 37
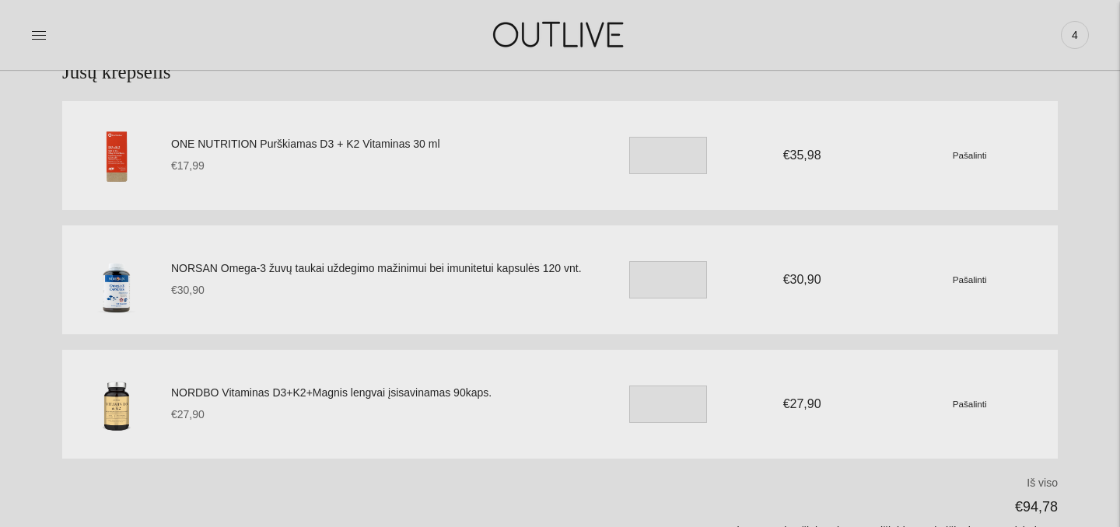
scroll to position [107, 0]
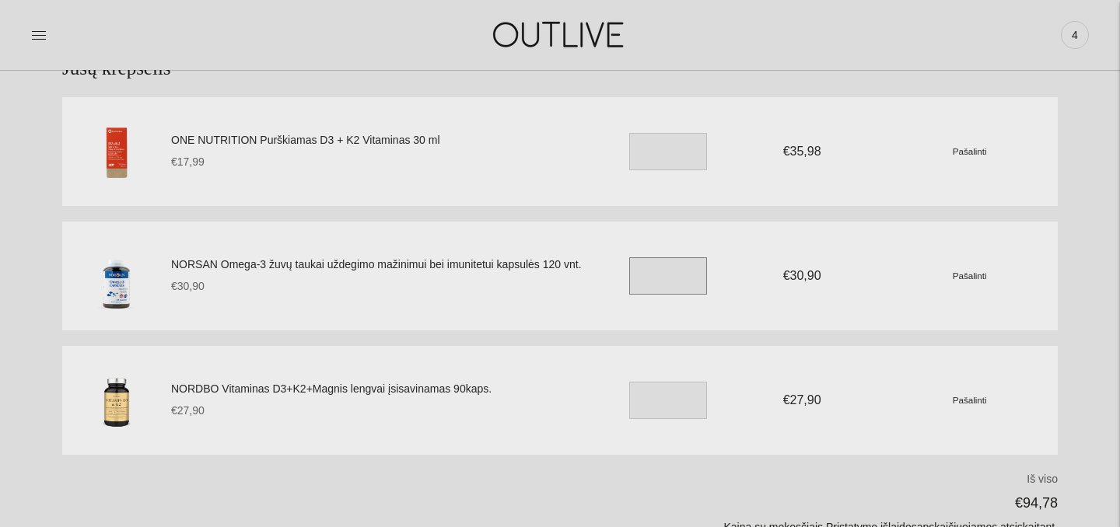
click at [656, 278] on input "*" at bounding box center [668, 275] width 78 height 37
type input "*"
click at [653, 403] on input "*" at bounding box center [668, 400] width 78 height 37
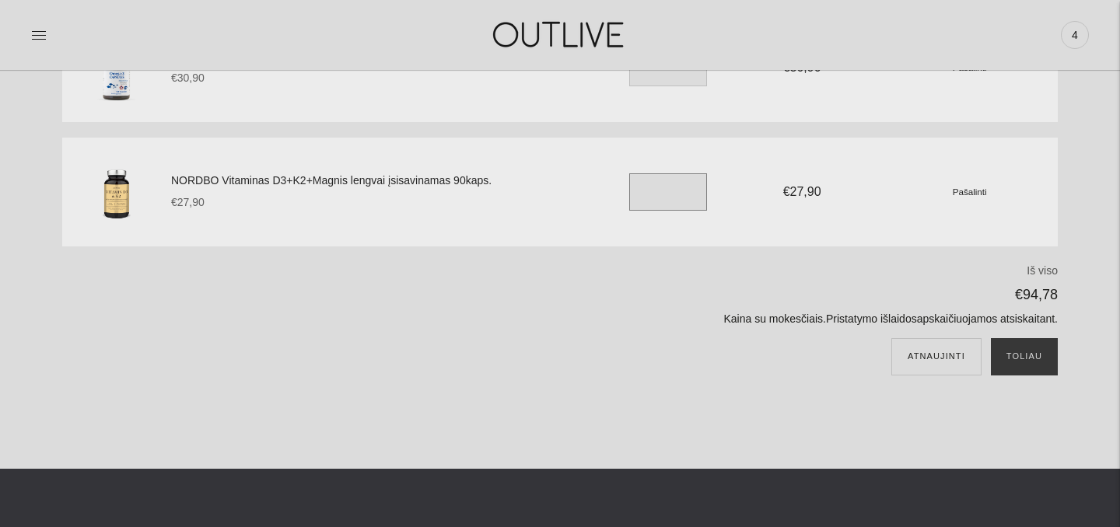
scroll to position [320, 0]
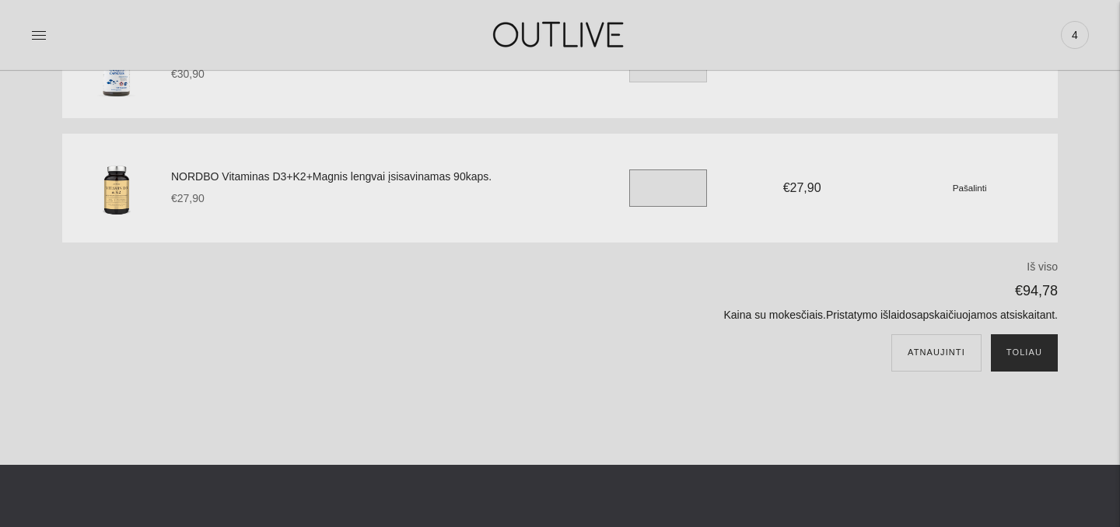
type input "*"
click at [1026, 353] on button "Toliau" at bounding box center [1024, 352] width 67 height 37
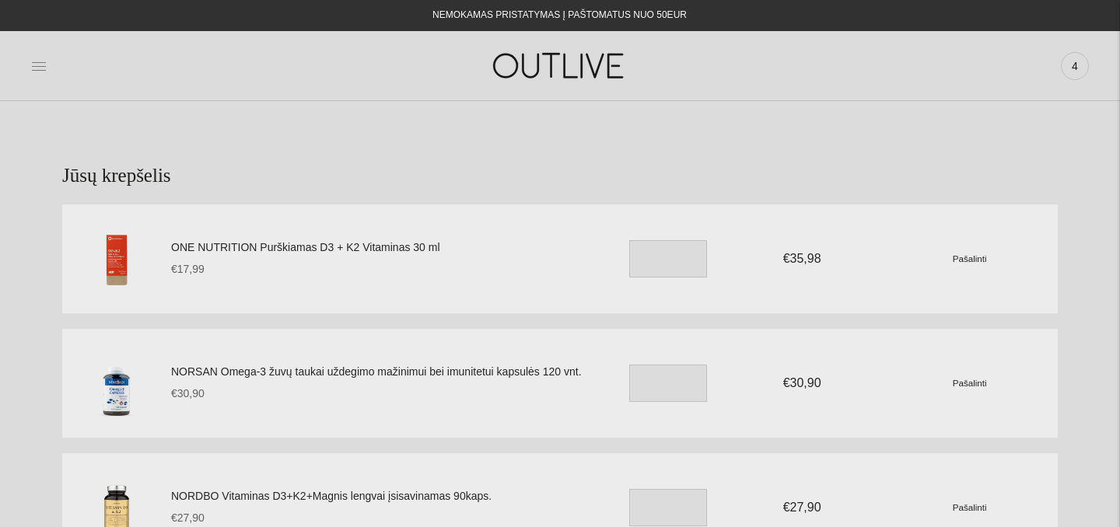
click at [37, 63] on icon at bounding box center [39, 66] width 16 height 16
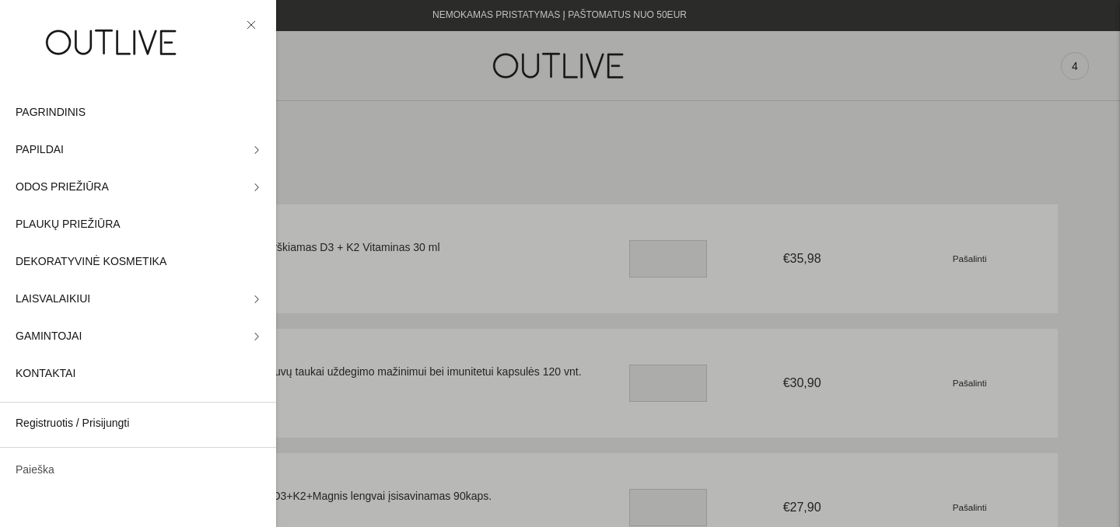
click at [27, 467] on link "Paieška" at bounding box center [138, 470] width 276 height 37
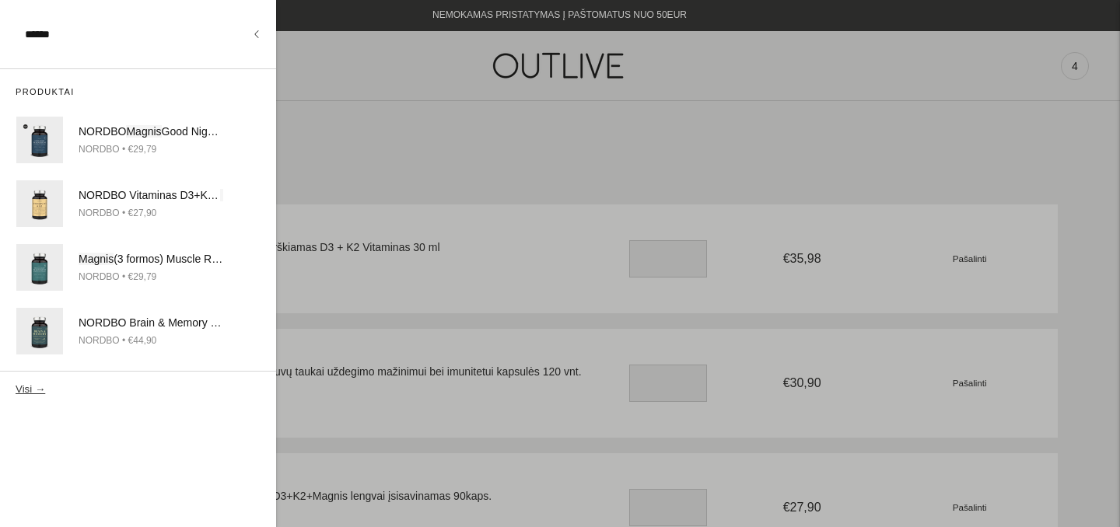
type input "******"
click at [32, 384] on button "Visi →" at bounding box center [31, 389] width 30 height 12
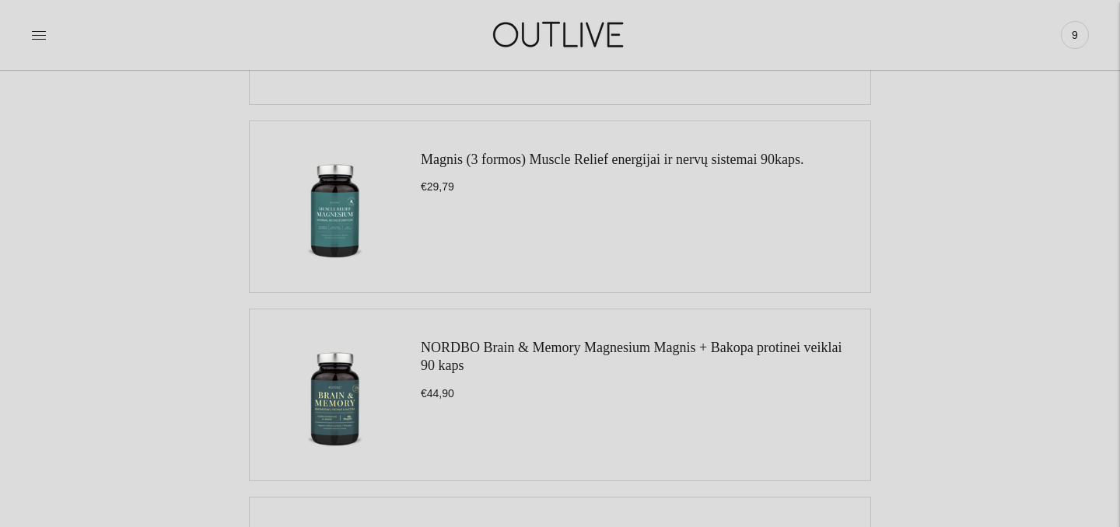
scroll to position [550, 0]
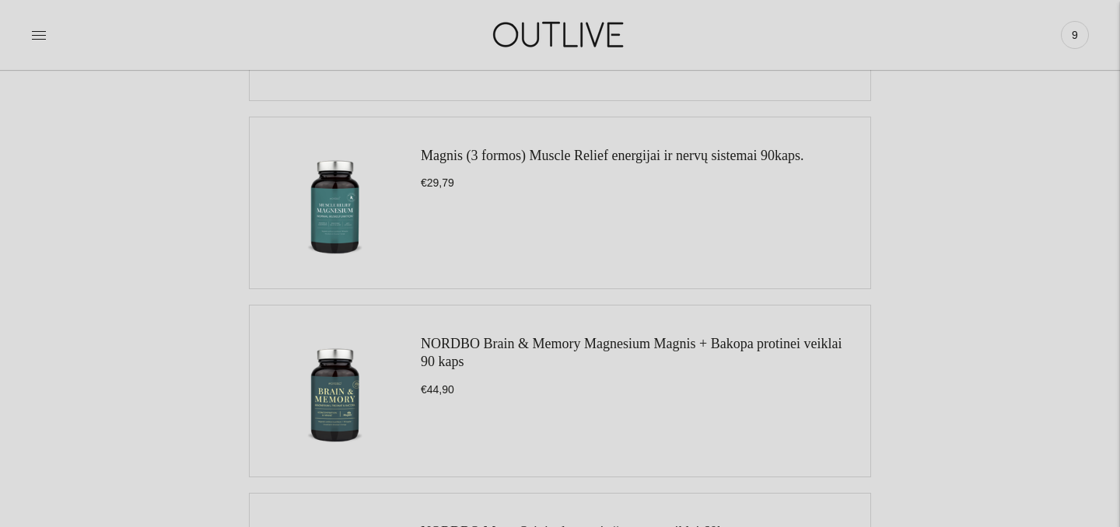
click at [627, 158] on link "Magnis (3 formos) Muscle Relief energijai ir nervų sistemai 90kaps." at bounding box center [612, 156] width 383 height 16
click at [589, 343] on link "NORDBO Brain & Memory Magnesium Magnis + Bakopa protinei veiklai 90 kaps" at bounding box center [631, 352] width 421 height 33
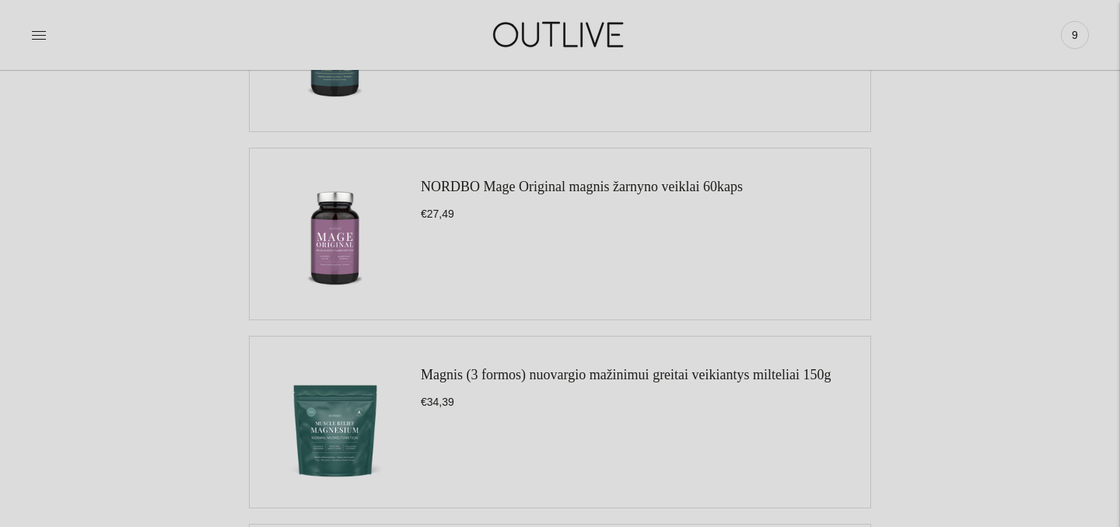
scroll to position [900, 0]
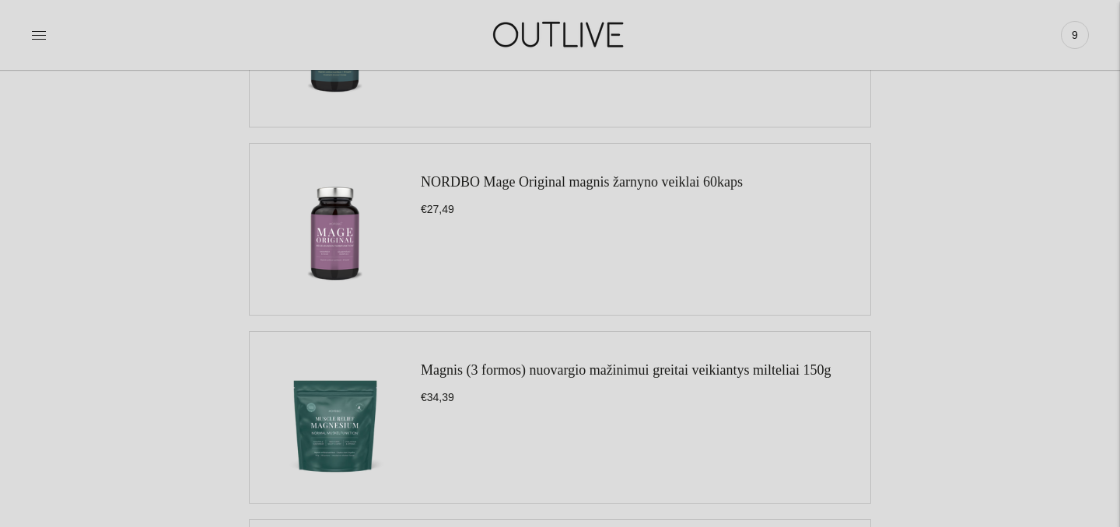
click at [590, 182] on link "NORDBO Mage Original magnis žarnyno veiklai 60kaps" at bounding box center [582, 182] width 322 height 16
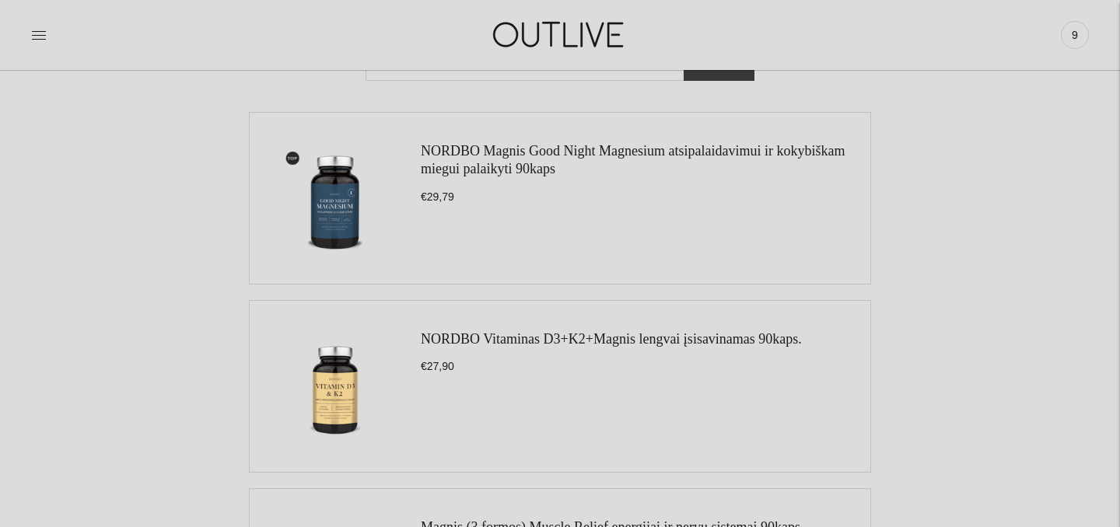
scroll to position [180, 0]
click at [578, 159] on link "NORDBO Magnis Good Night Magnesium atsipalaidavimui ir kokybiškam miegui palaik…" at bounding box center [633, 158] width 424 height 33
click at [500, 163] on link "NORDBO Magnis Good Night Magnesium atsipalaidavimui ir kokybiškam miegui palaik…" at bounding box center [633, 158] width 424 height 33
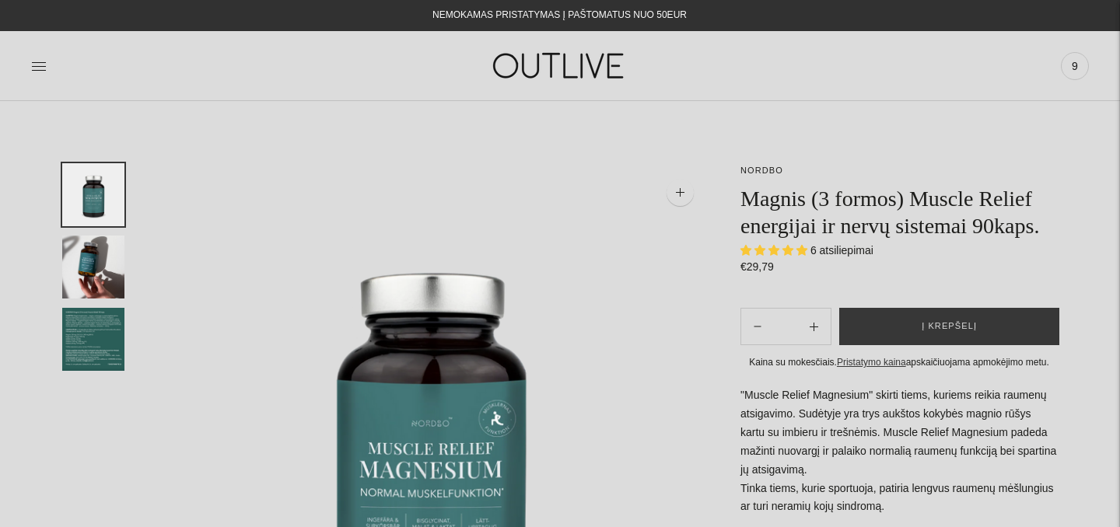
select select "**********"
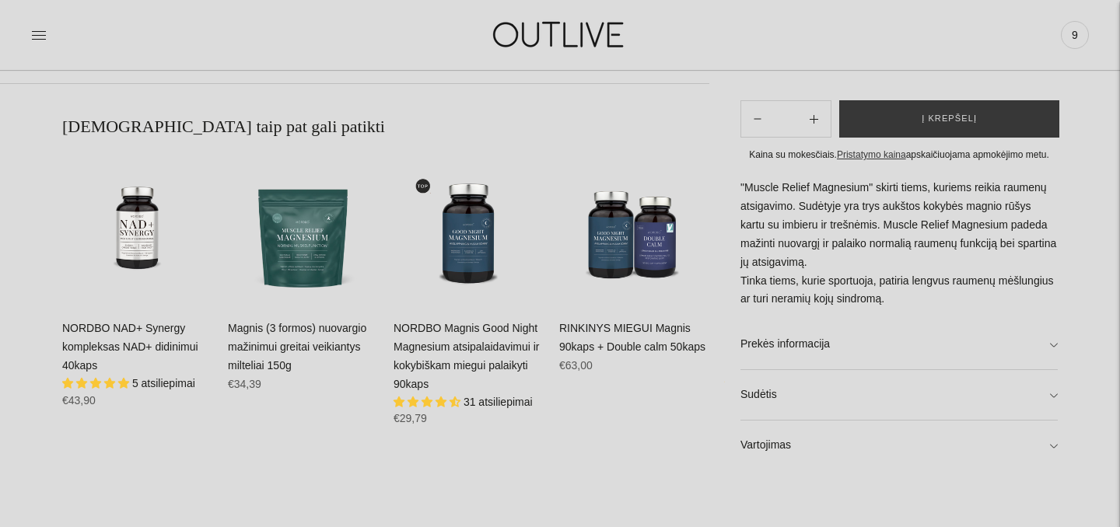
scroll to position [906, 0]
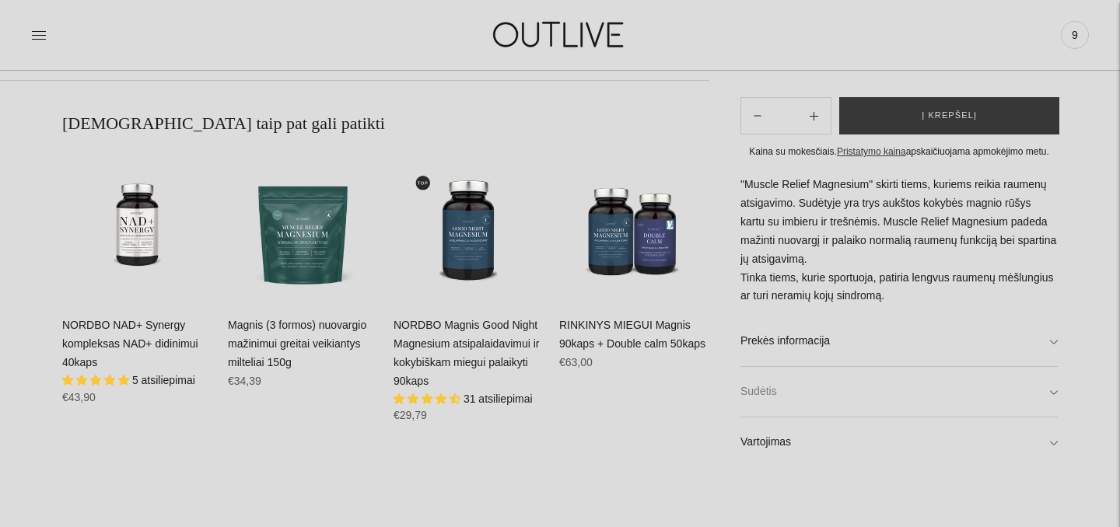
click at [1051, 397] on link "Sudėtis" at bounding box center [898, 392] width 317 height 50
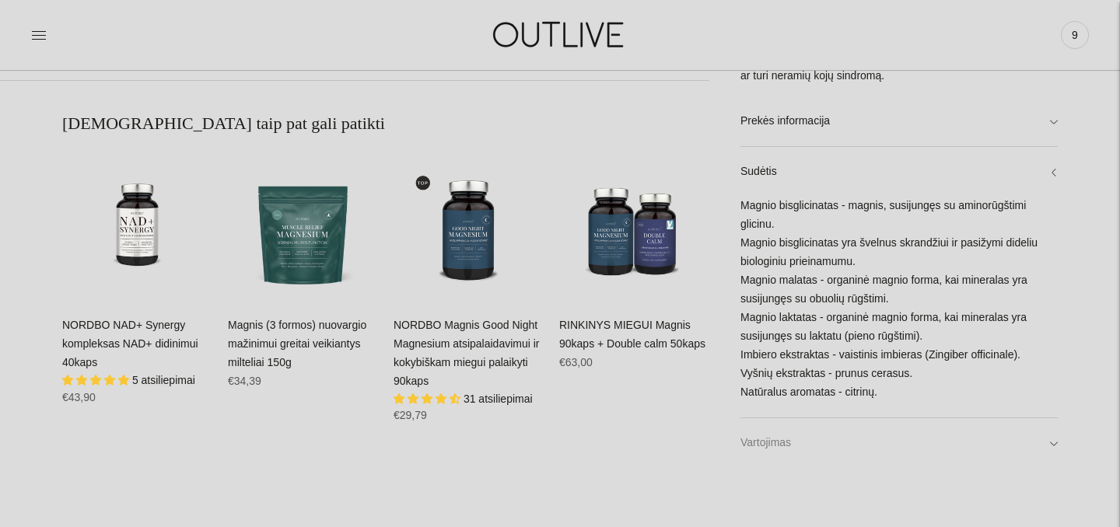
click at [1051, 449] on link "Vartojimas" at bounding box center [898, 443] width 317 height 50
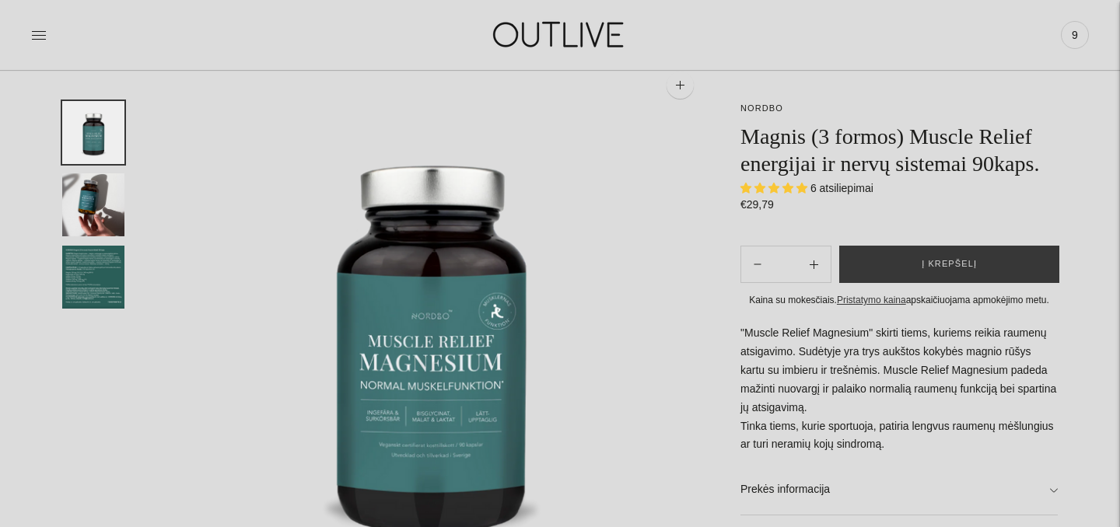
scroll to position [107, 0]
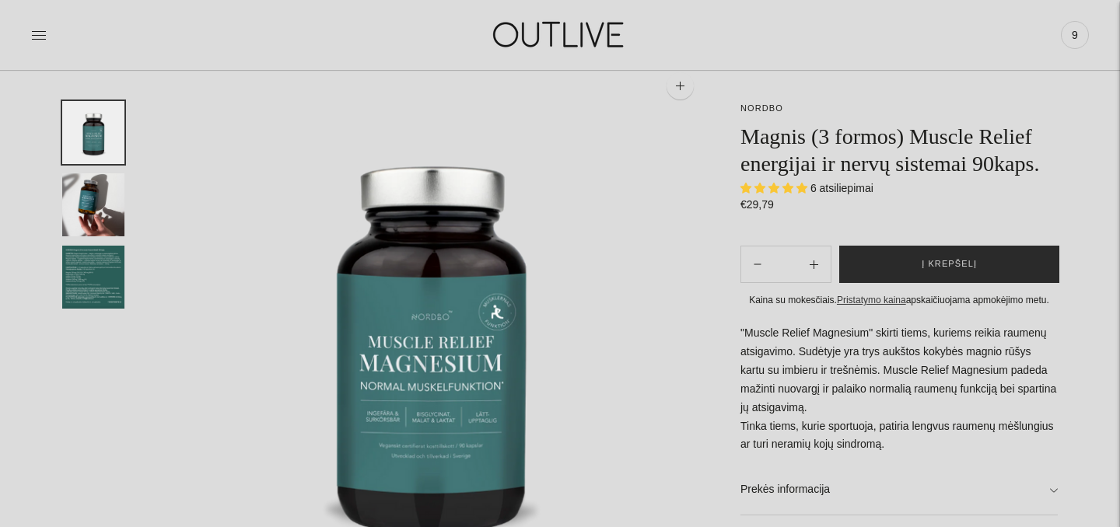
click at [961, 272] on span "Į krepšelį" at bounding box center [949, 265] width 55 height 16
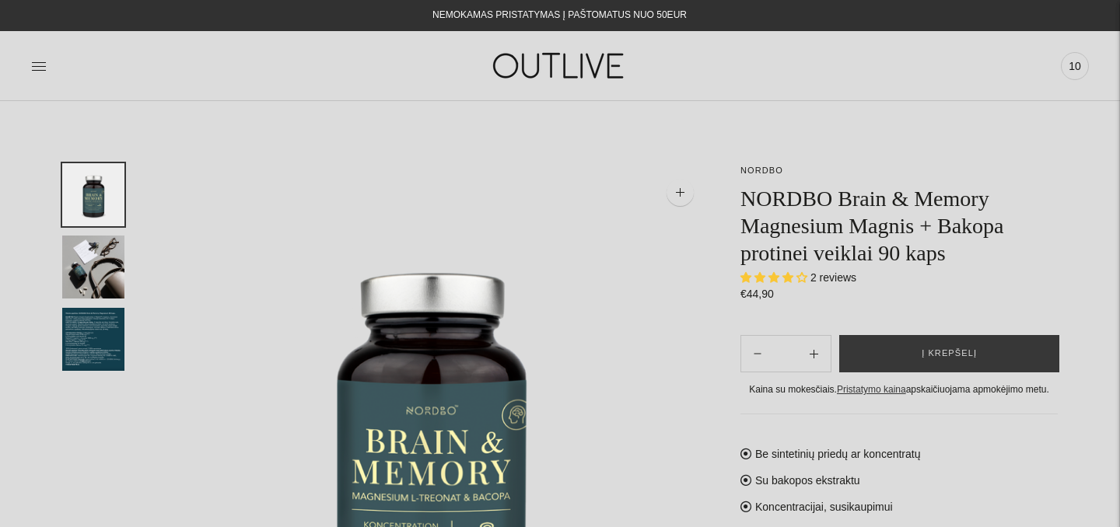
select select "**********"
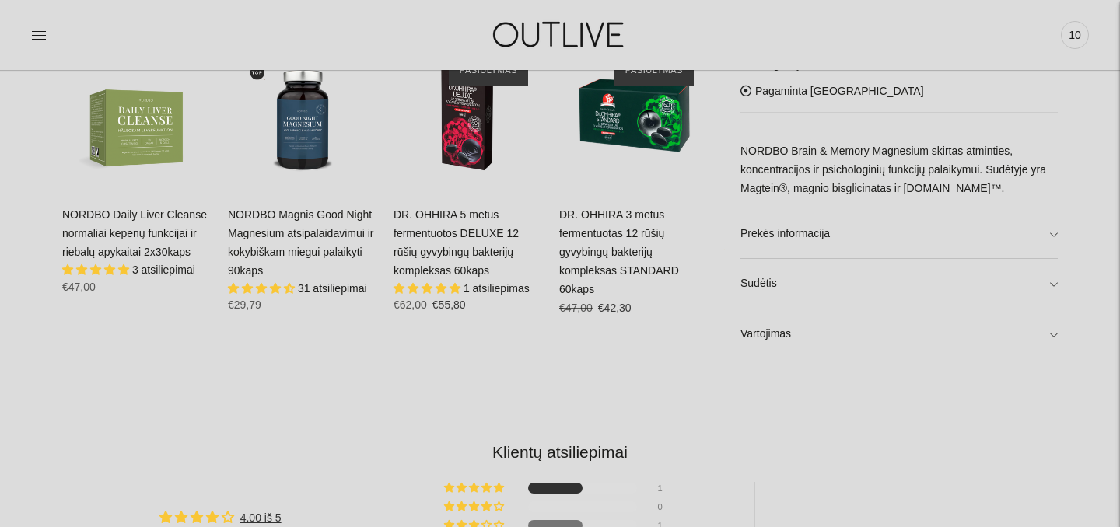
scroll to position [1017, 0]
click at [1054, 283] on link "Sudėtis" at bounding box center [898, 284] width 317 height 50
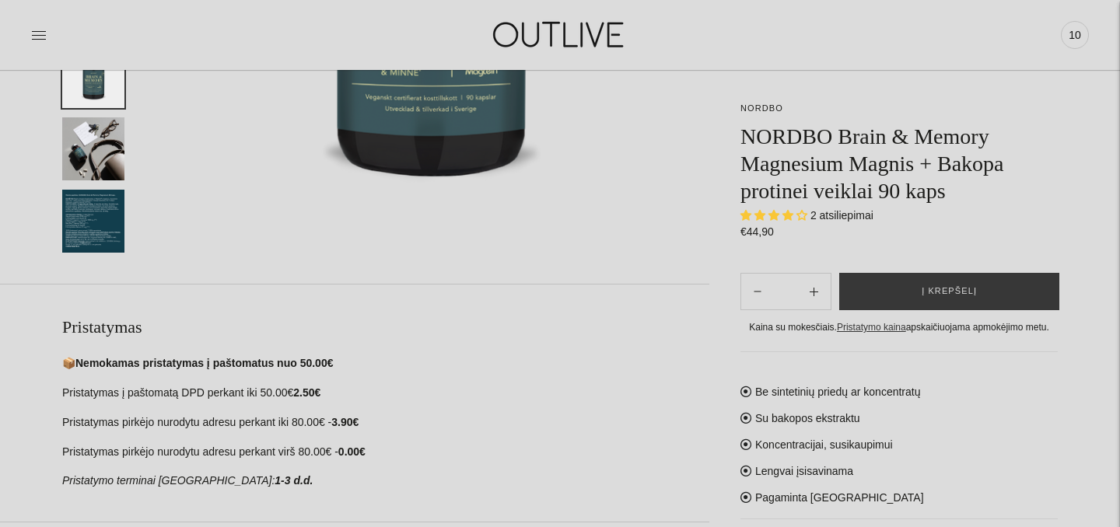
scroll to position [0, 0]
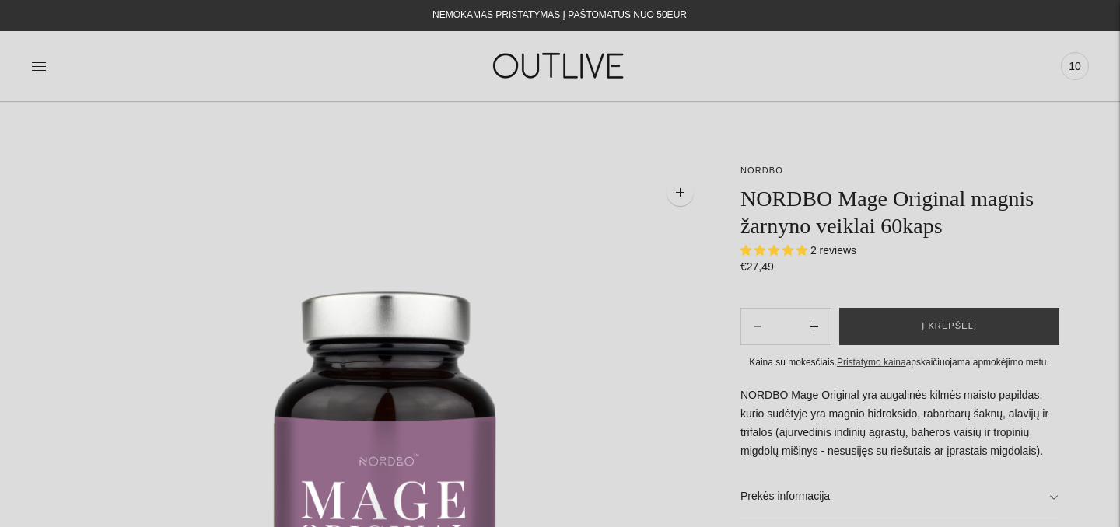
select select "**********"
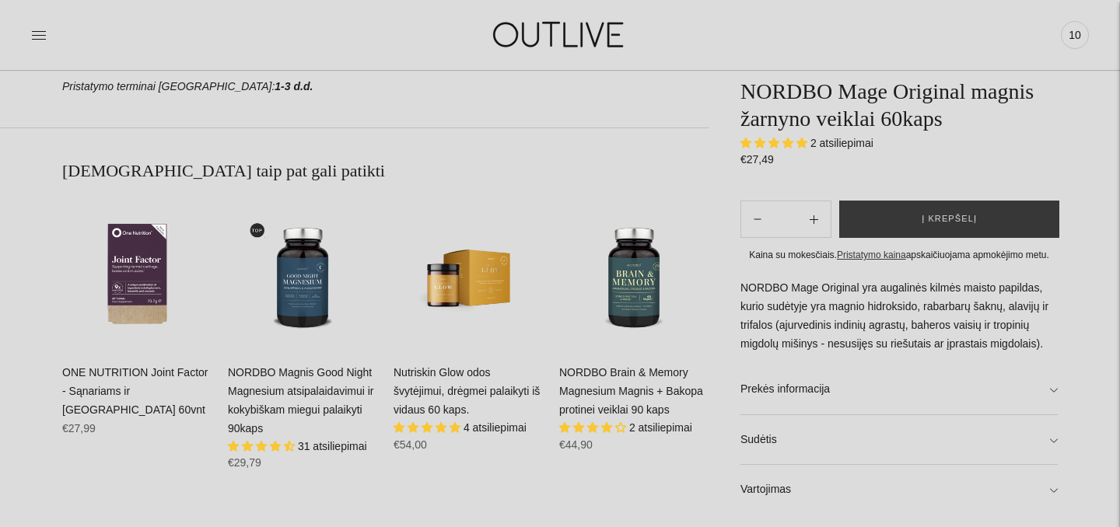
scroll to position [953, 0]
click at [1054, 437] on link "Sudėtis" at bounding box center [898, 439] width 317 height 50
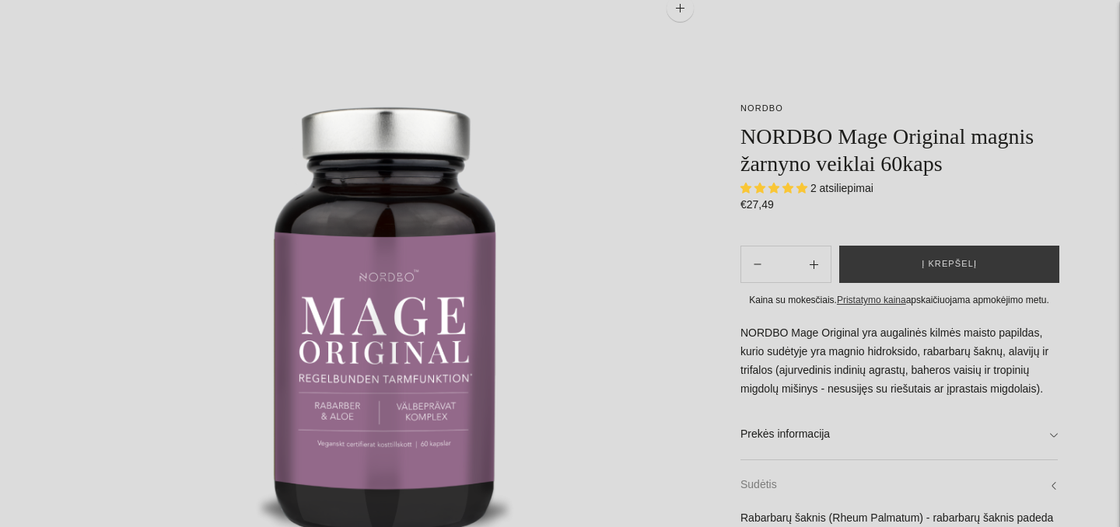
scroll to position [0, 0]
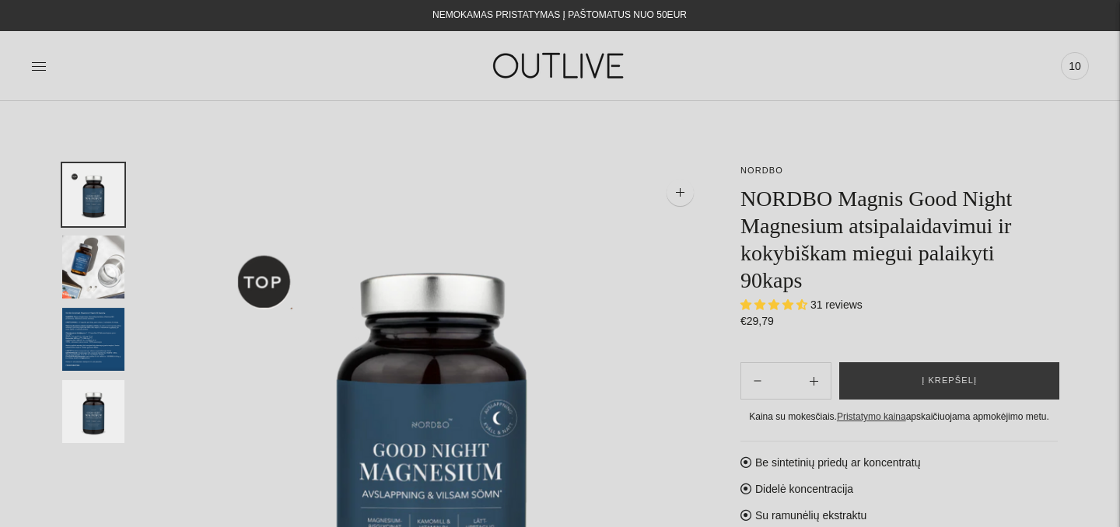
select select "**********"
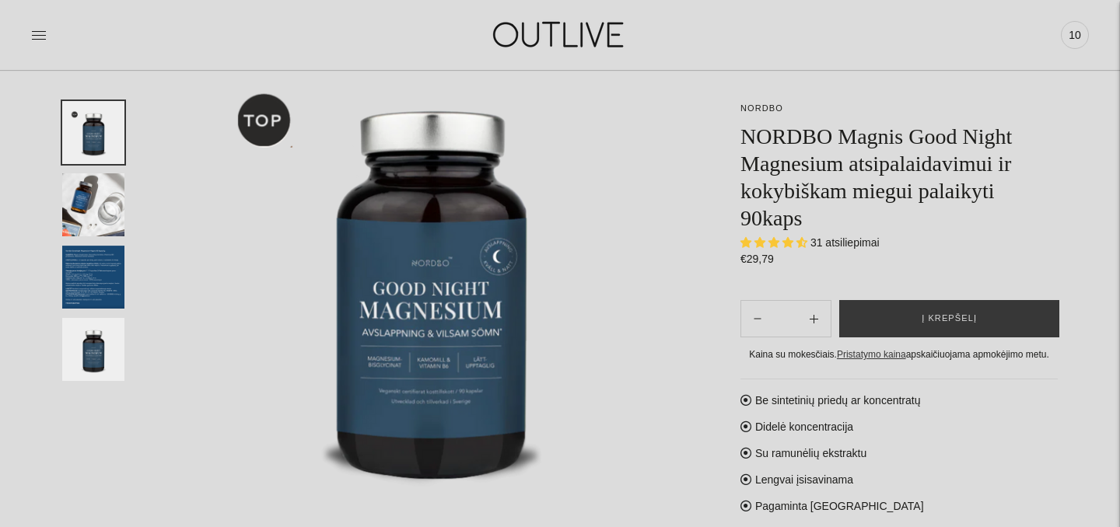
scroll to position [163, 0]
click at [82, 275] on img "Translation missing: en.general.accessibility.image_thumbail" at bounding box center [93, 277] width 62 height 63
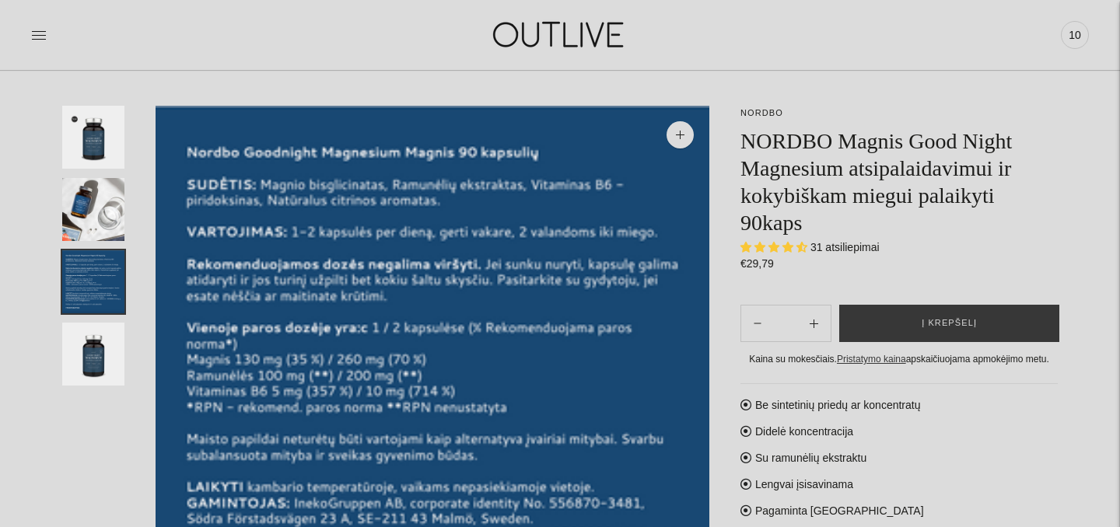
scroll to position [56, 0]
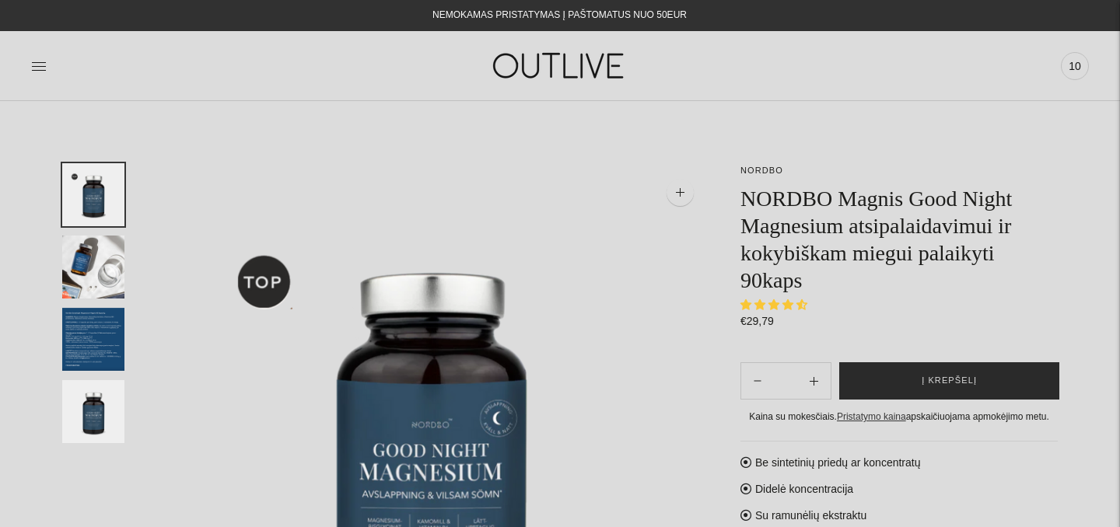
select select "**********"
click at [954, 376] on span "Į krepšelį" at bounding box center [949, 381] width 55 height 16
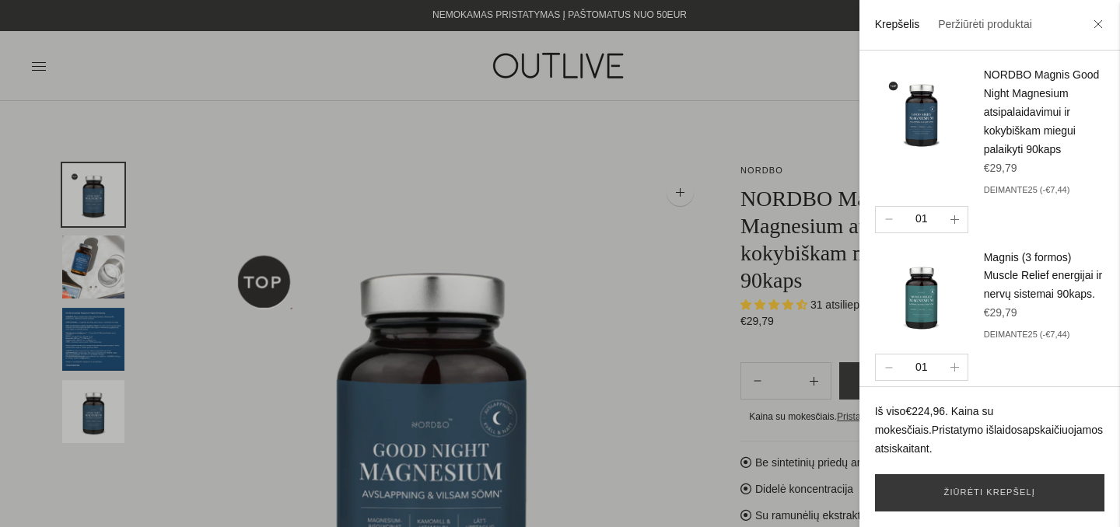
click at [955, 219] on icon "button" at bounding box center [954, 219] width 9 height 9
click at [955, 368] on icon "button" at bounding box center [954, 367] width 9 height 9
click at [962, 492] on link "Žiūrėti krepšelį" at bounding box center [989, 492] width 229 height 37
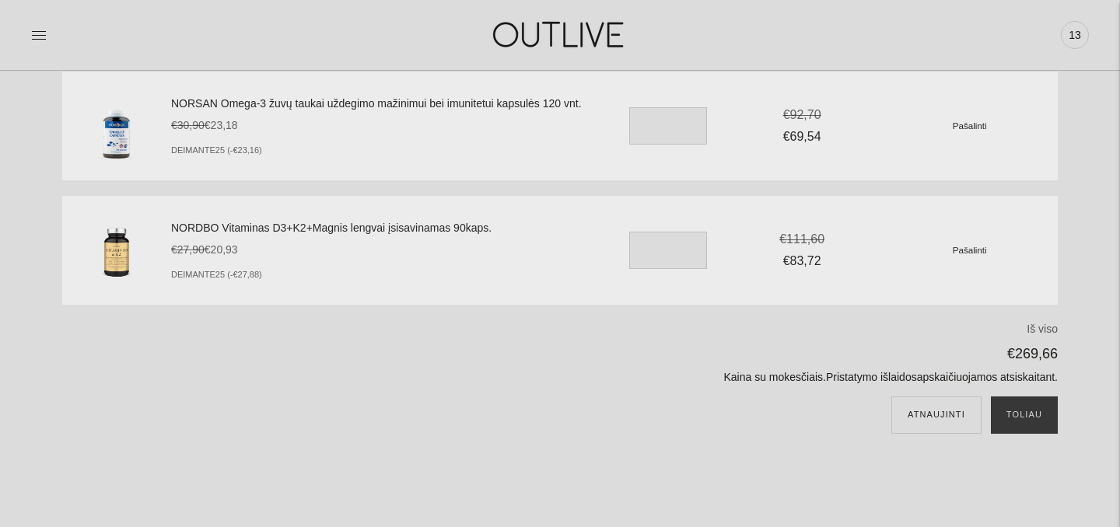
scroll to position [510, 0]
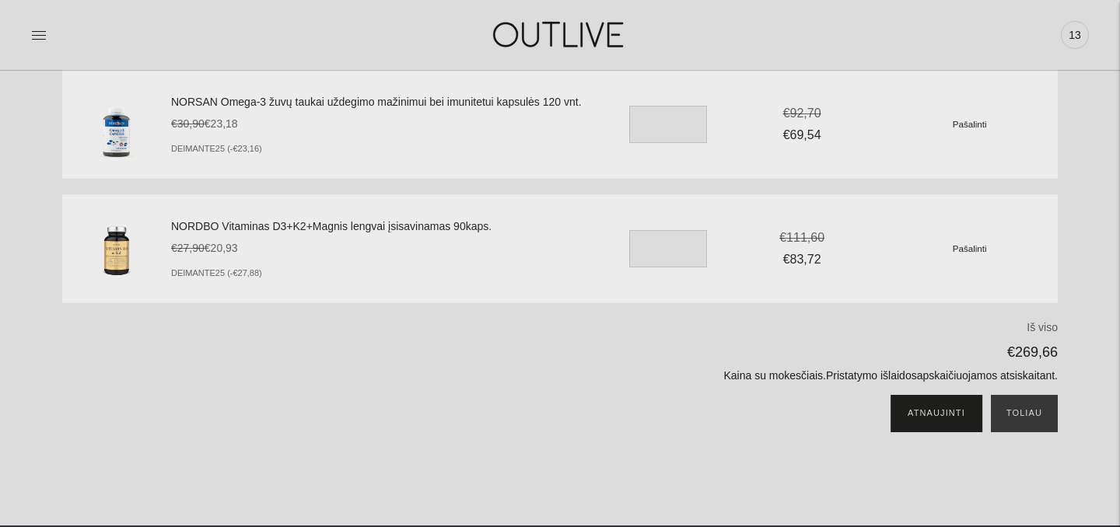
click at [944, 418] on button "Atnaujinti" at bounding box center [936, 413] width 90 height 37
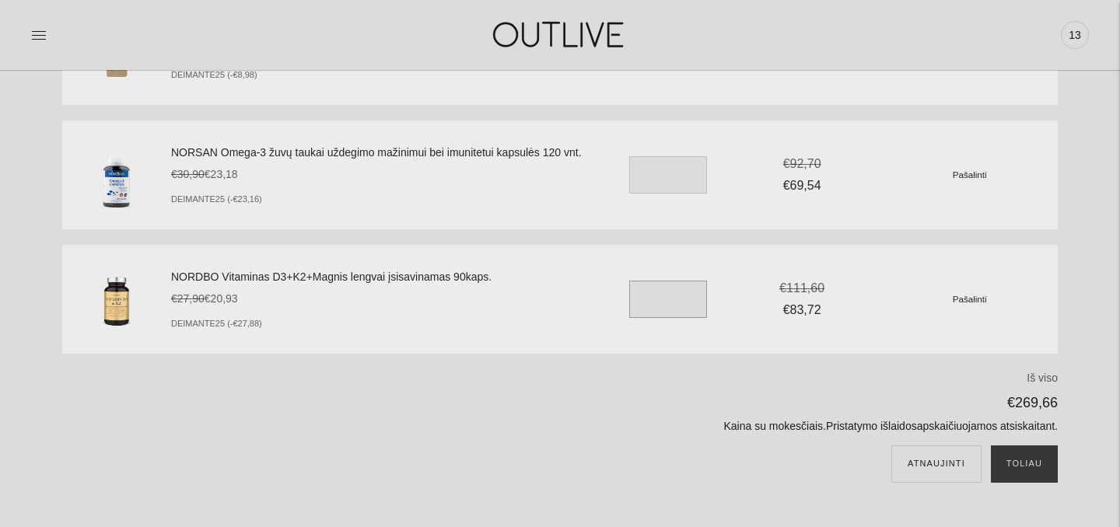
scroll to position [467, 0]
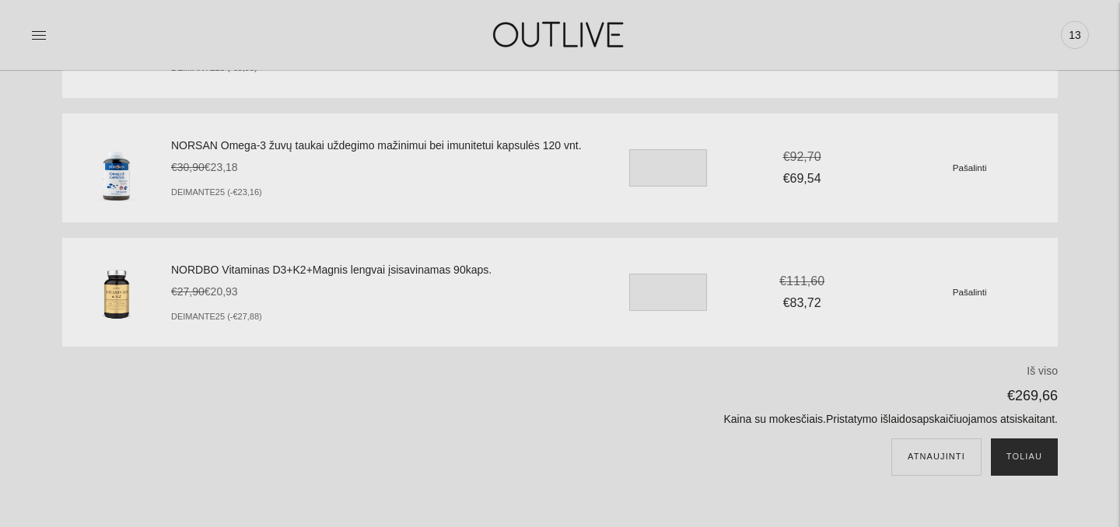
click at [1034, 453] on button "Toliau" at bounding box center [1024, 457] width 67 height 37
